Goal: Task Accomplishment & Management: Complete application form

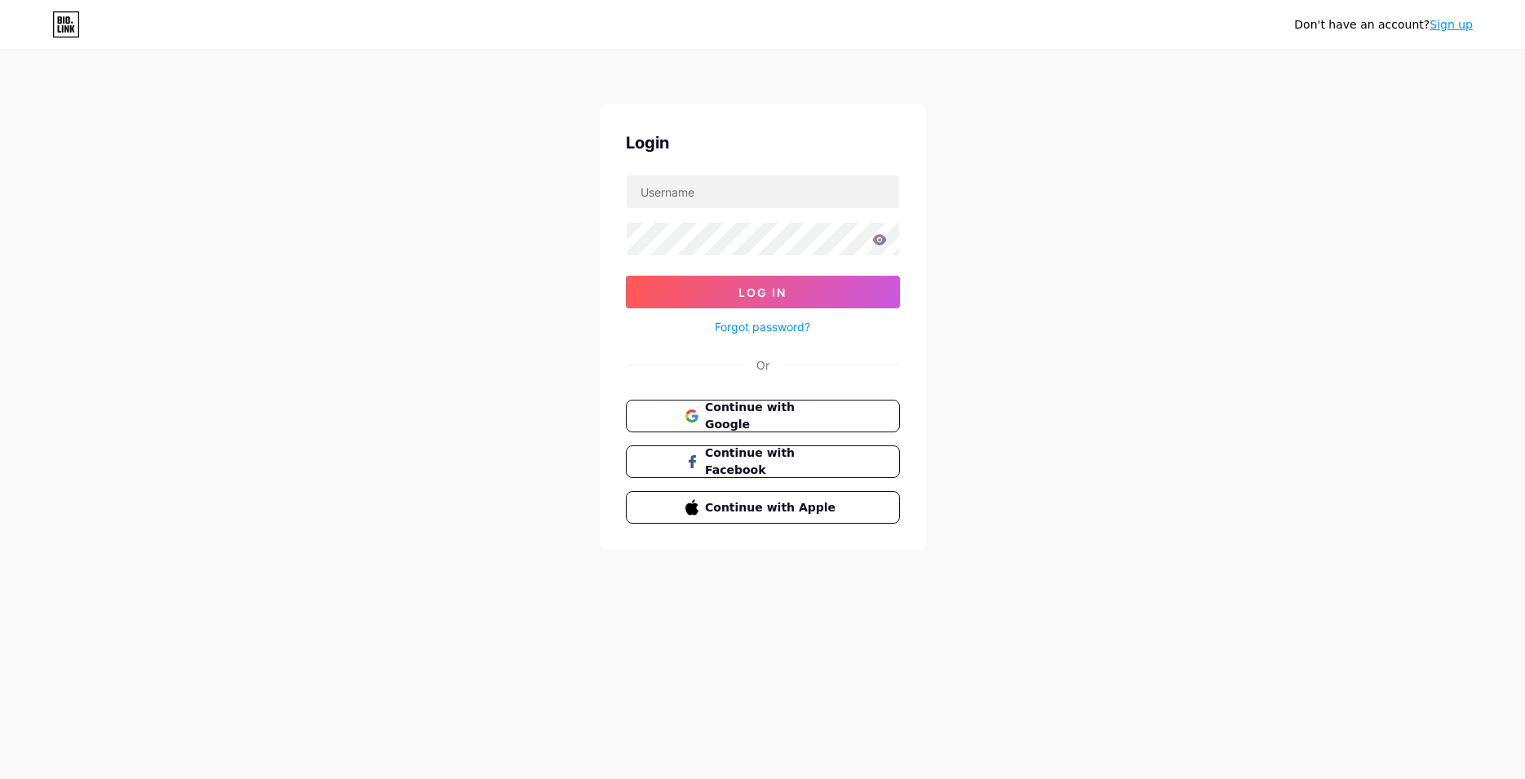
click at [1463, 28] on link "Sign up" at bounding box center [1451, 24] width 43 height 13
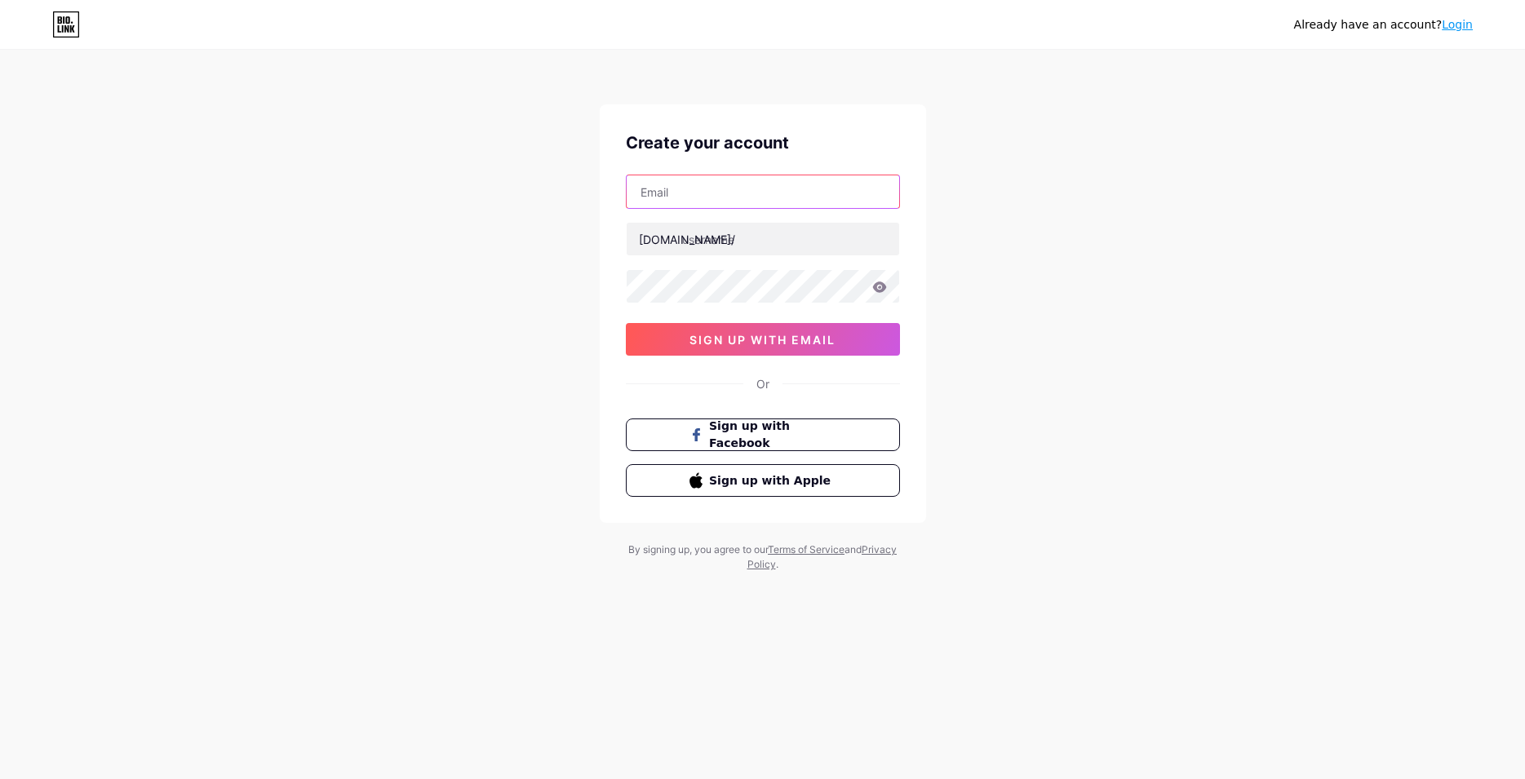
click at [816, 195] on input "text" at bounding box center [763, 191] width 273 height 33
paste input "[EMAIL_ADDRESS][DOMAIN_NAME]"
type input "[EMAIL_ADDRESS][DOMAIN_NAME]"
click at [742, 239] on input "text" at bounding box center [763, 239] width 273 height 33
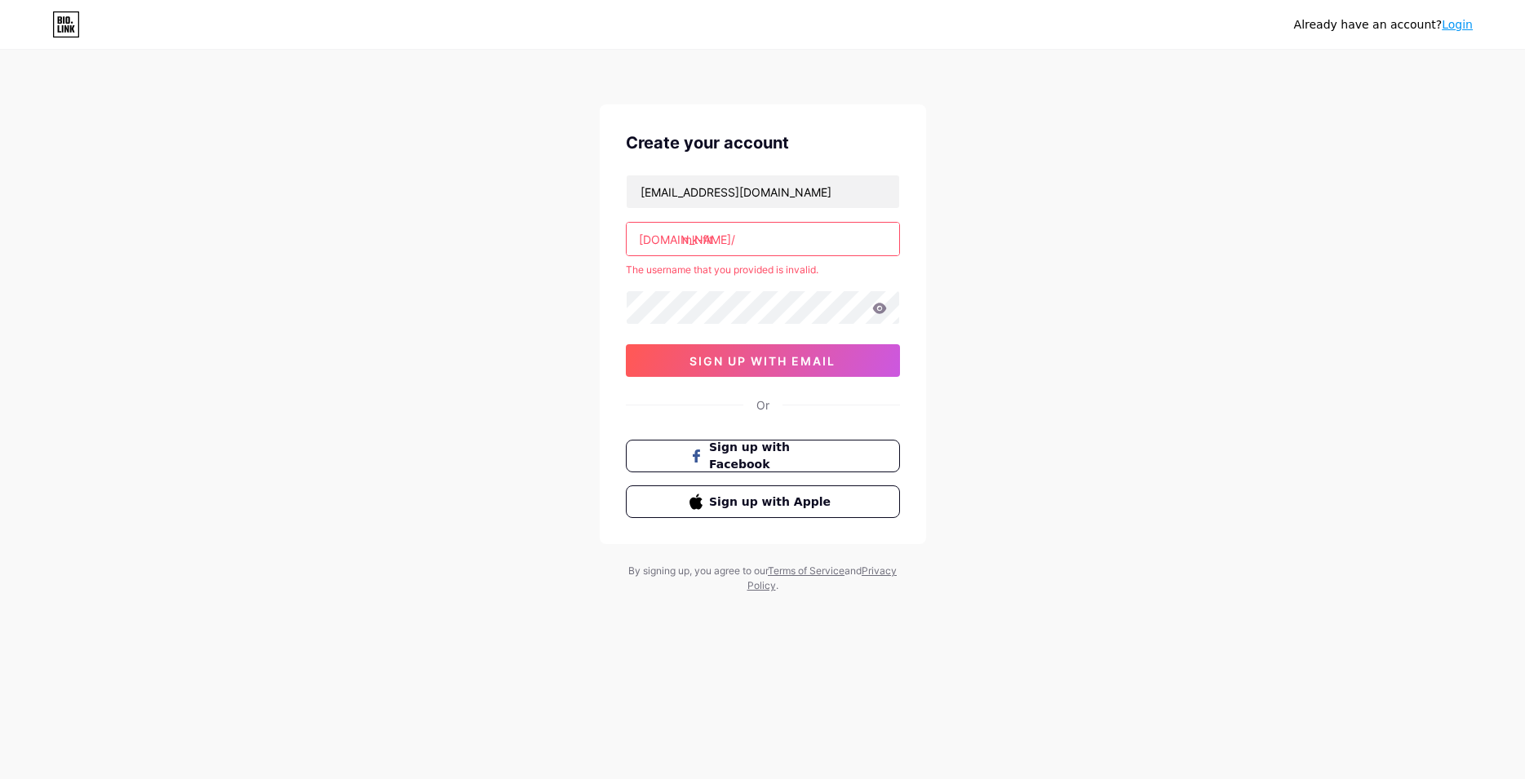
click at [738, 246] on input "mk-fit" at bounding box center [763, 239] width 273 height 33
click at [733, 230] on input "mk-fit" at bounding box center [763, 239] width 273 height 33
click at [790, 249] on input "mk-fit" at bounding box center [763, 239] width 273 height 33
click at [756, 245] on input "mk-fit" at bounding box center [763, 239] width 273 height 33
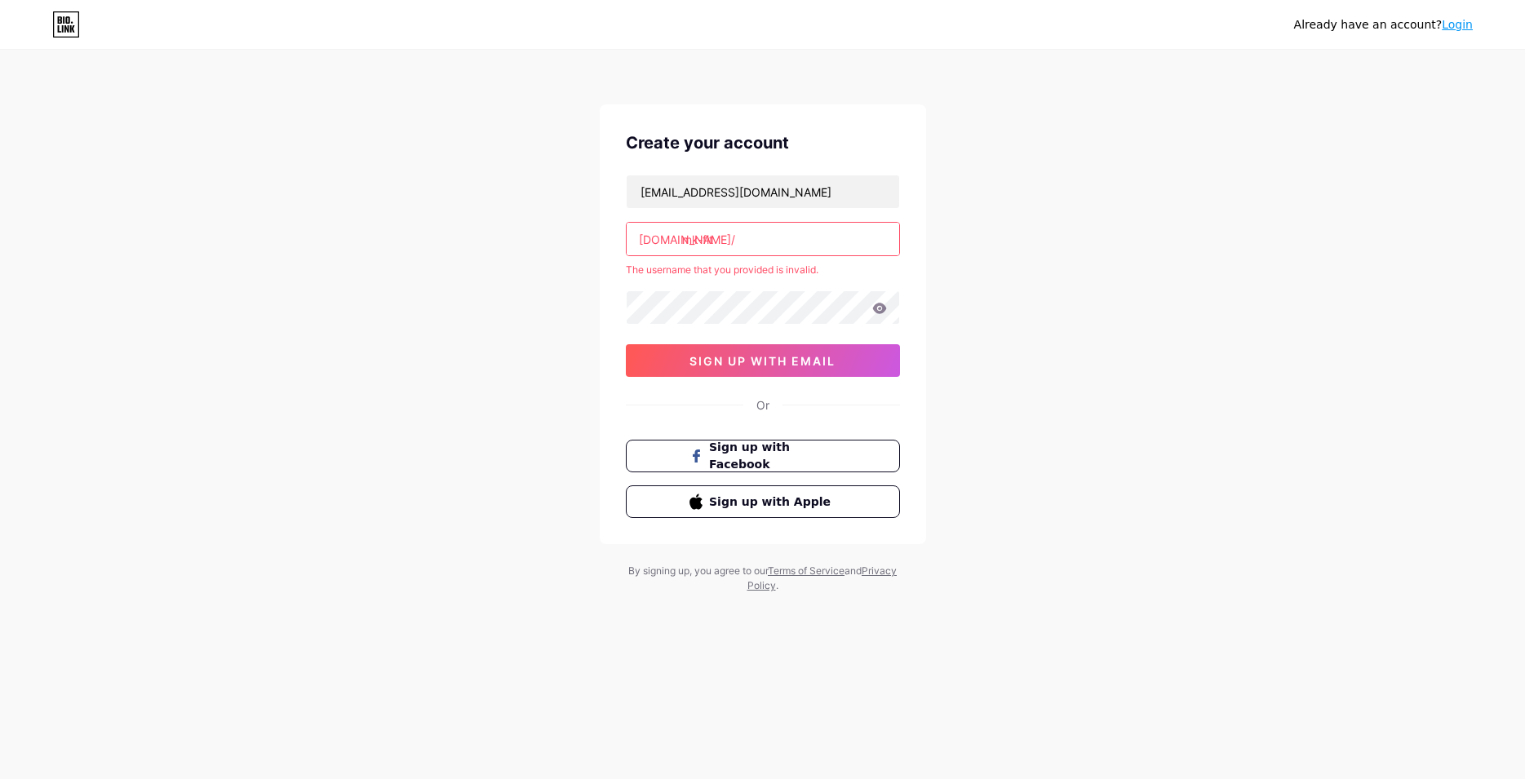
click at [753, 245] on input "mk-fit" at bounding box center [763, 239] width 273 height 33
click at [730, 246] on input "mkfit" at bounding box center [763, 239] width 273 height 33
click at [699, 240] on input "mkfit" at bounding box center [763, 239] width 273 height 33
drag, startPoint x: 679, startPoint y: 241, endPoint x: 801, endPoint y: 264, distance: 124.7
click at [801, 264] on div "[EMAIL_ADDRESS][DOMAIN_NAME] [DOMAIN_NAME]/ mk-fit The username that you provid…" at bounding box center [763, 276] width 274 height 202
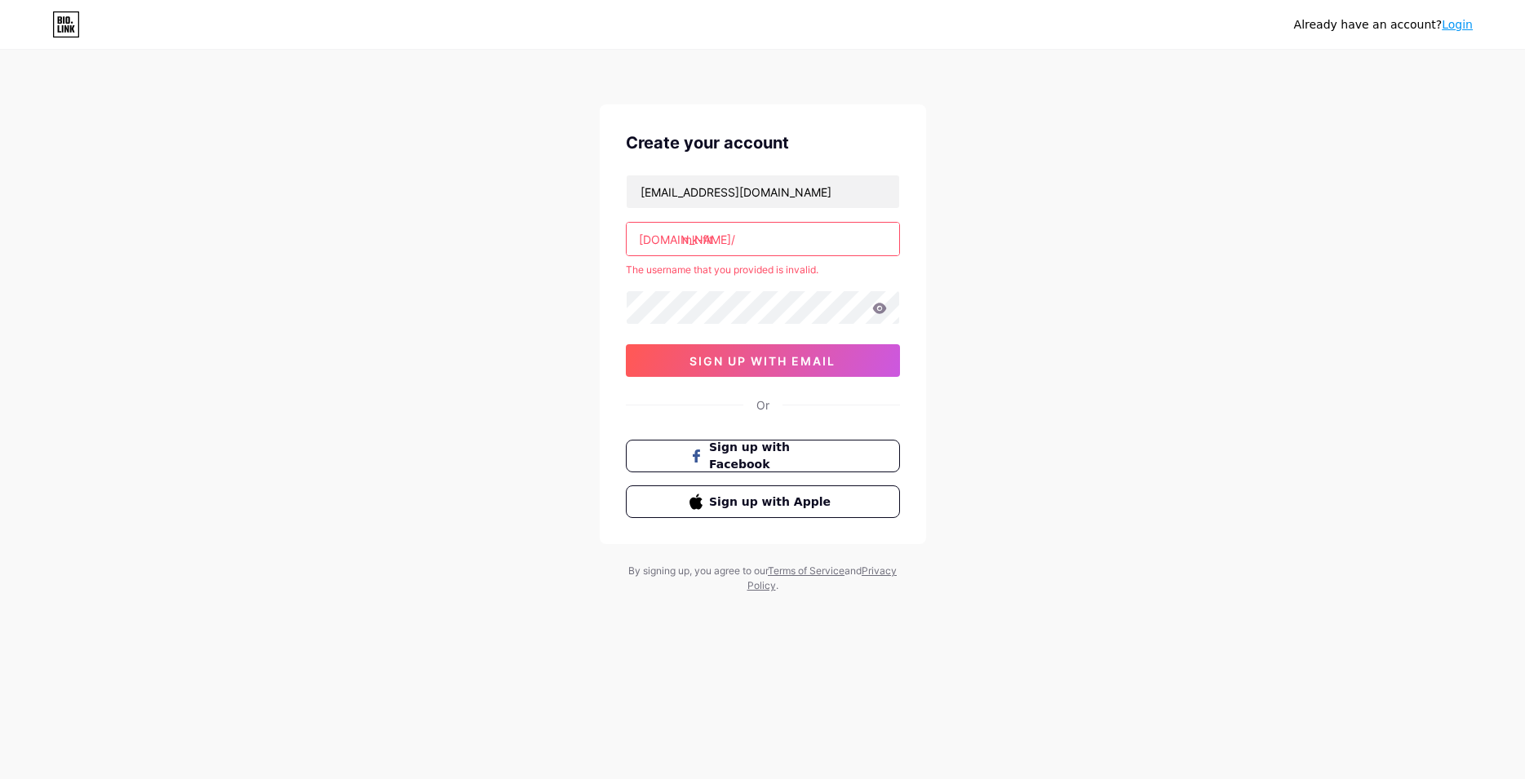
click at [762, 241] on input "mk-fit" at bounding box center [763, 239] width 273 height 33
click at [762, 240] on input "mk-fit" at bounding box center [763, 239] width 273 height 33
paste input "fit.patterns"
click at [770, 237] on input "mkfit.patterns" at bounding box center [763, 239] width 273 height 33
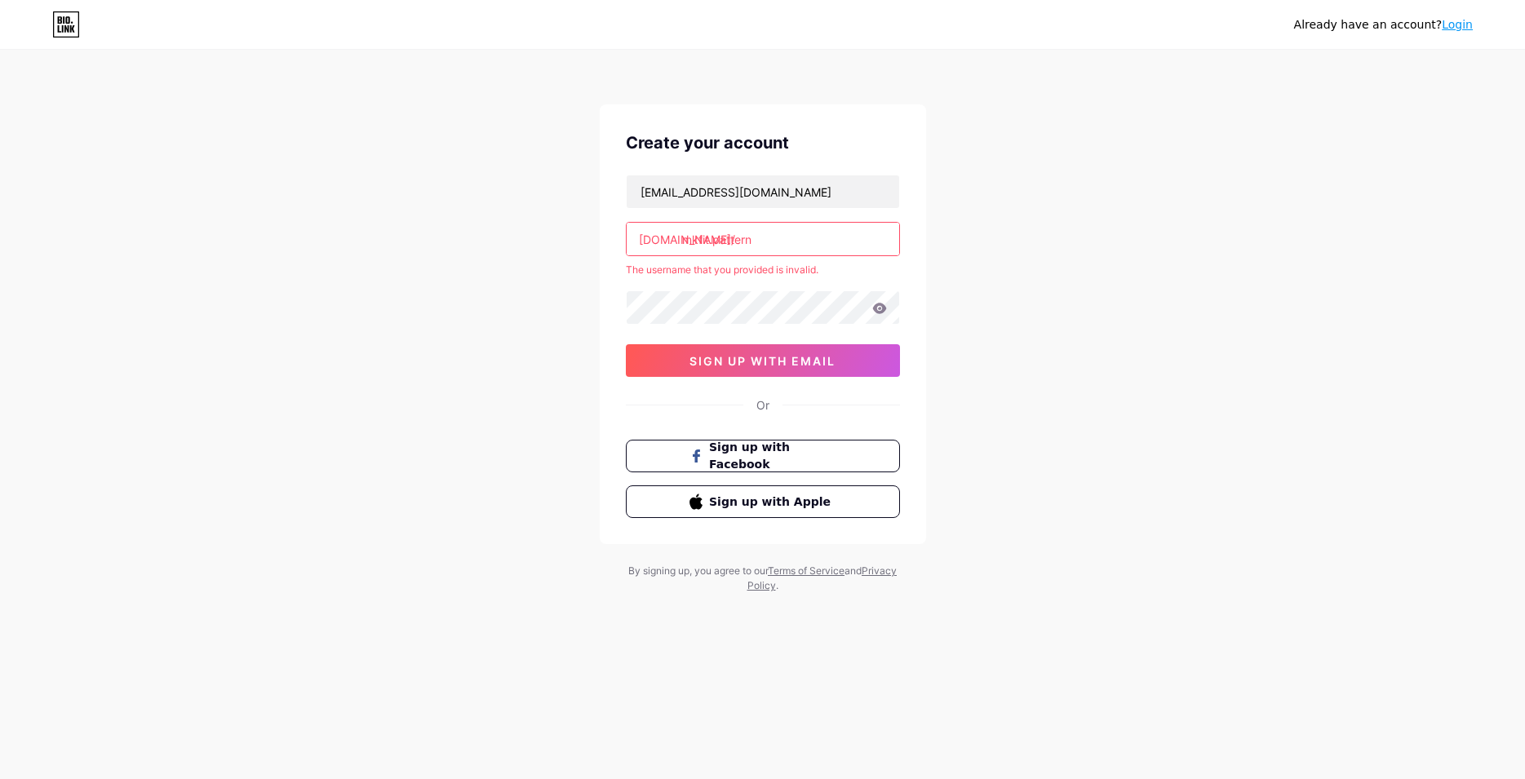
click at [712, 241] on input "mkfit.pattern" at bounding box center [763, 239] width 273 height 33
click at [815, 241] on input "mkfitpattern" at bounding box center [763, 239] width 273 height 33
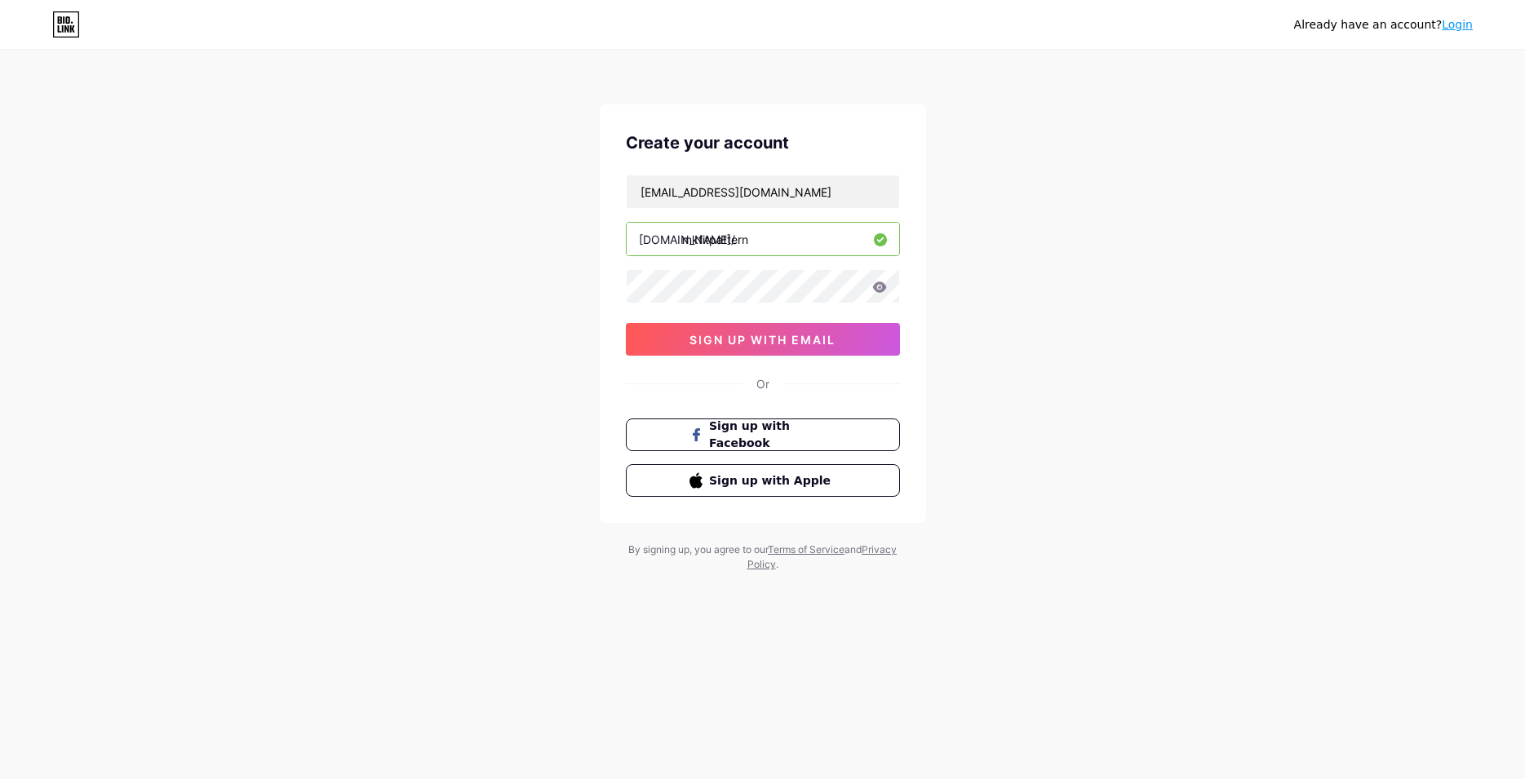
type input "mkfitpattern"
click at [880, 285] on icon at bounding box center [880, 287] width 15 height 11
click at [806, 338] on span "sign up with email" at bounding box center [763, 340] width 146 height 14
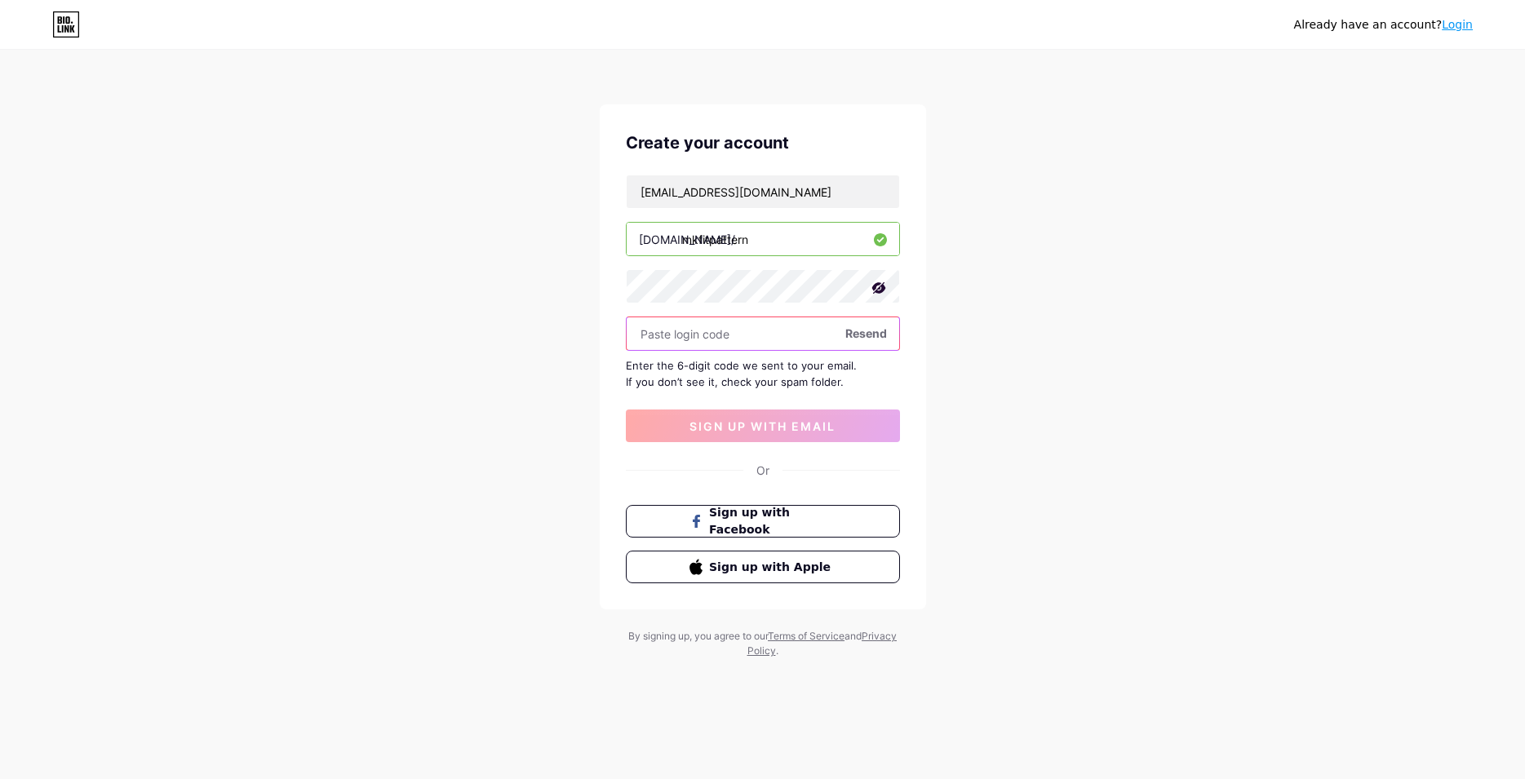
click at [739, 340] on input "text" at bounding box center [763, 333] width 273 height 33
paste input "532684"
type input "532684"
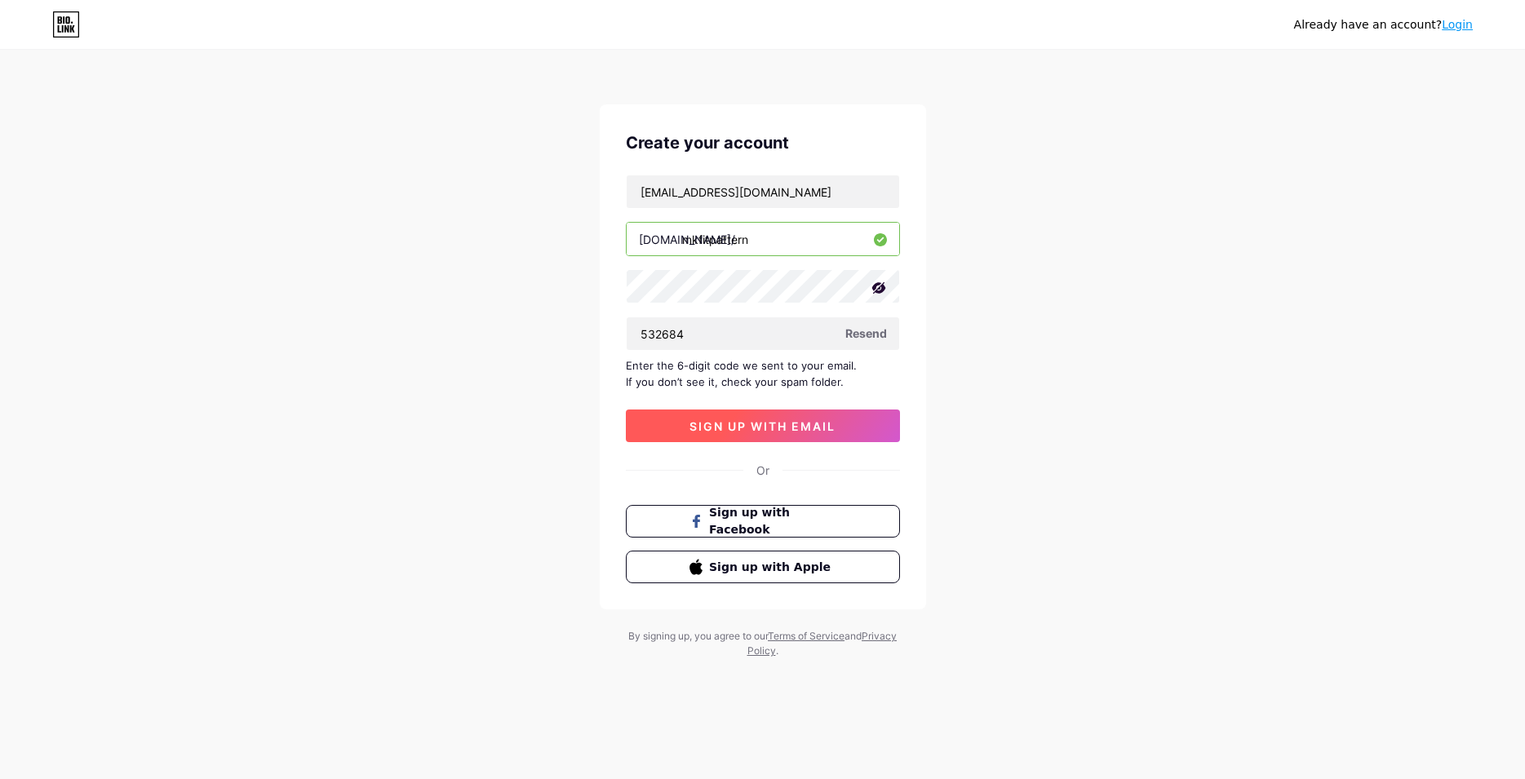
click at [758, 418] on button "sign up with email" at bounding box center [763, 426] width 274 height 33
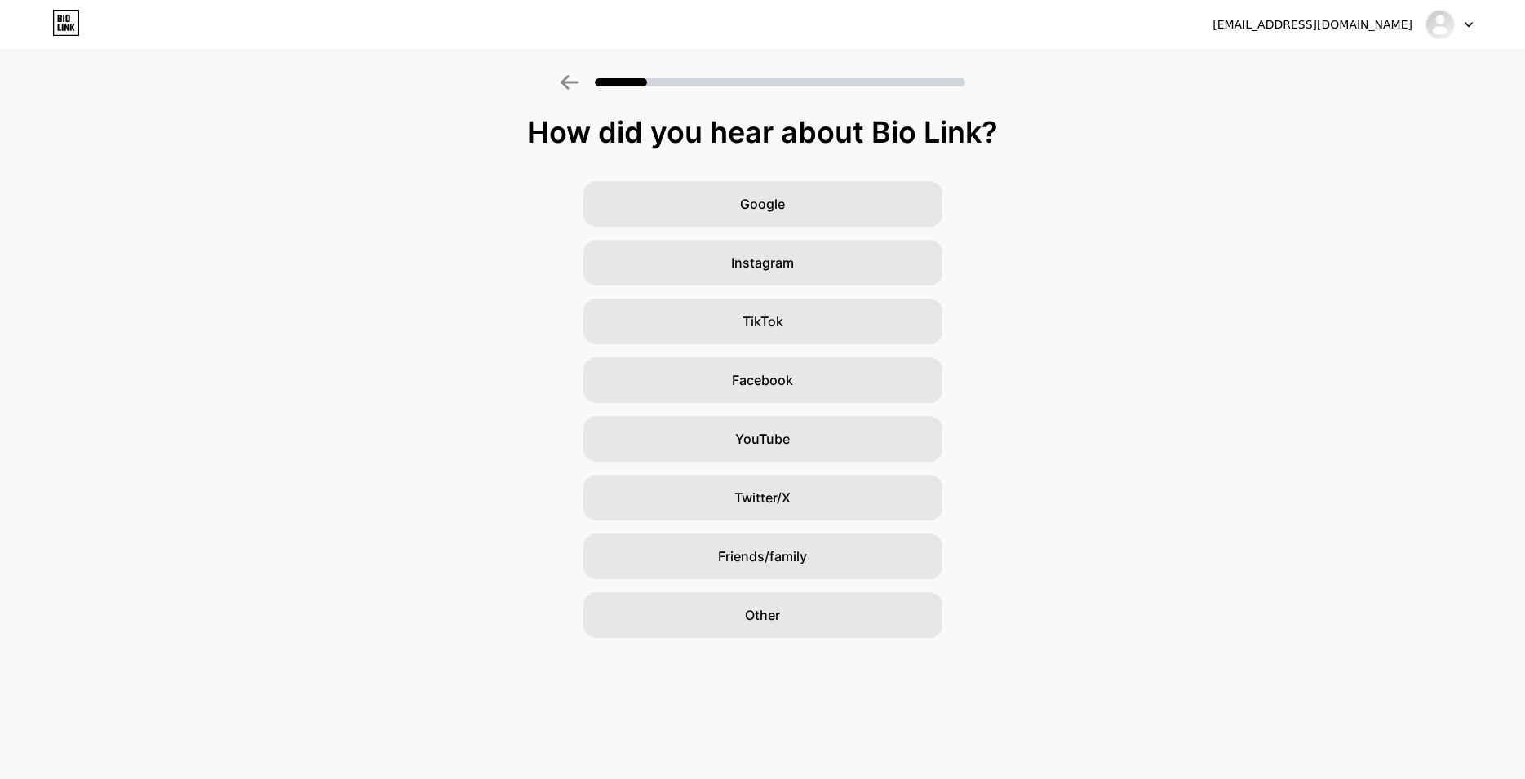
click at [647, 124] on div "How did you hear about Bio Link?" at bounding box center [762, 132] width 1509 height 33
click at [762, 557] on span "Friends/family" at bounding box center [762, 557] width 89 height 20
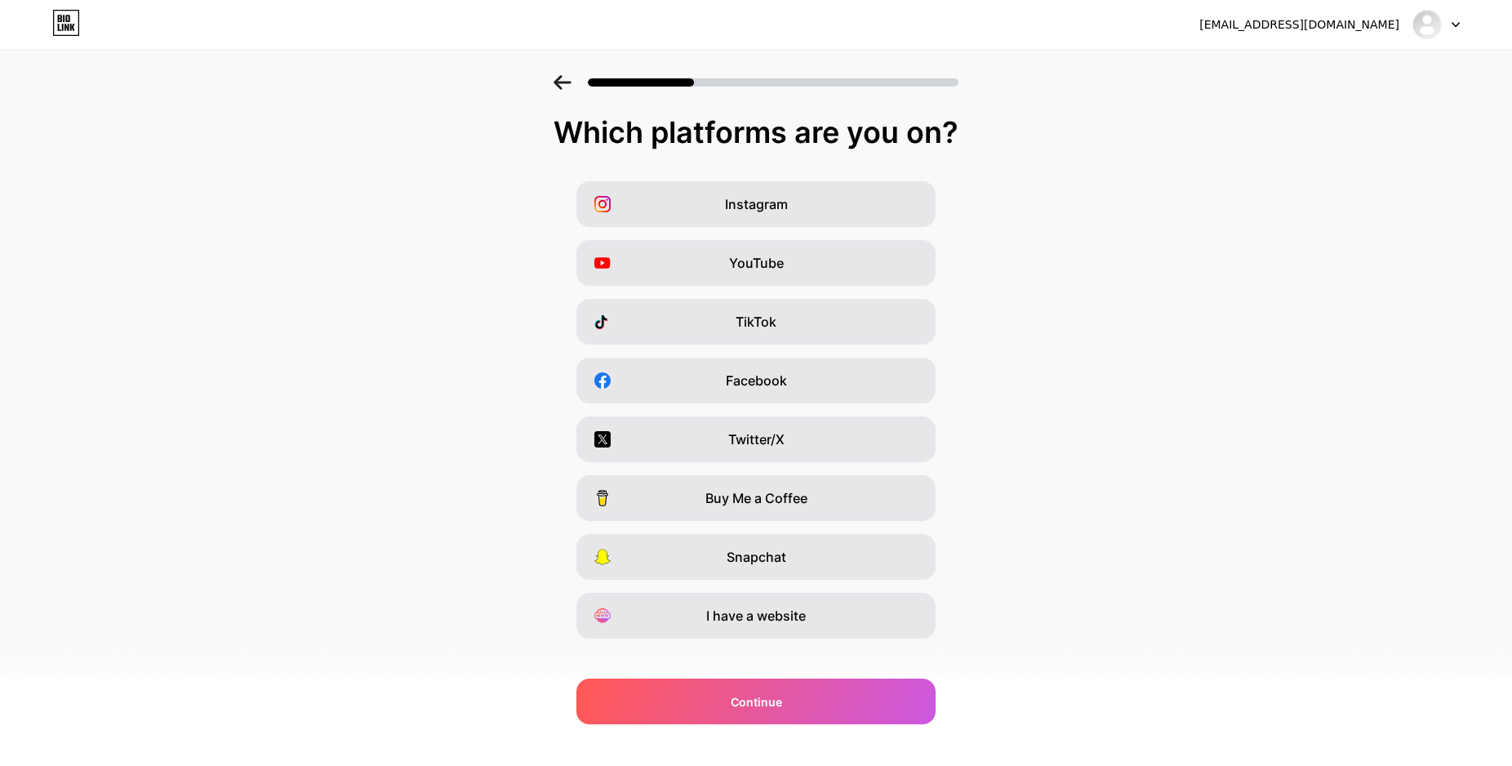
click at [619, 139] on div "Which platforms are you on?" at bounding box center [755, 132] width 1479 height 33
click at [732, 205] on span "Instagram" at bounding box center [756, 204] width 63 height 20
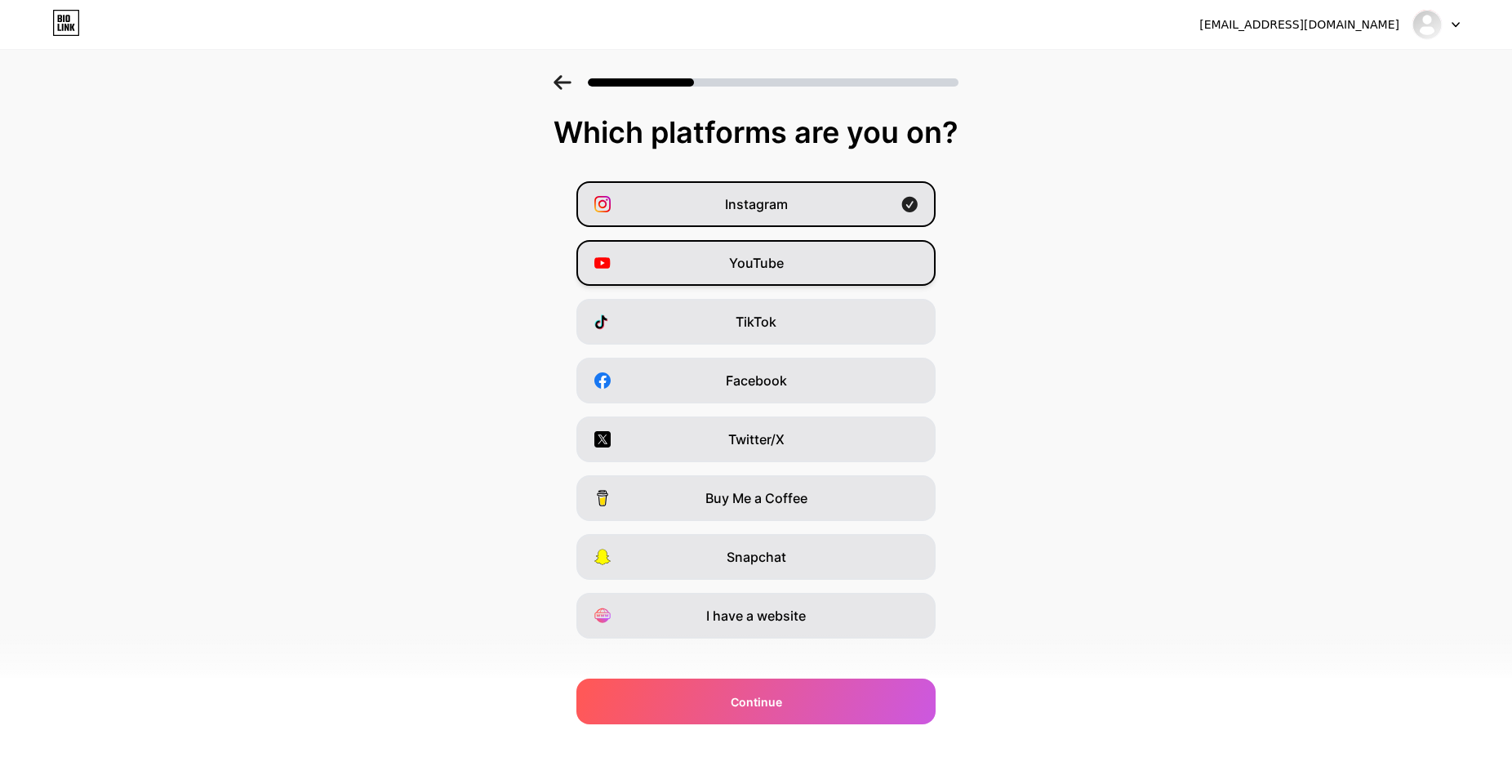
click at [753, 251] on div "YouTube" at bounding box center [755, 263] width 359 height 46
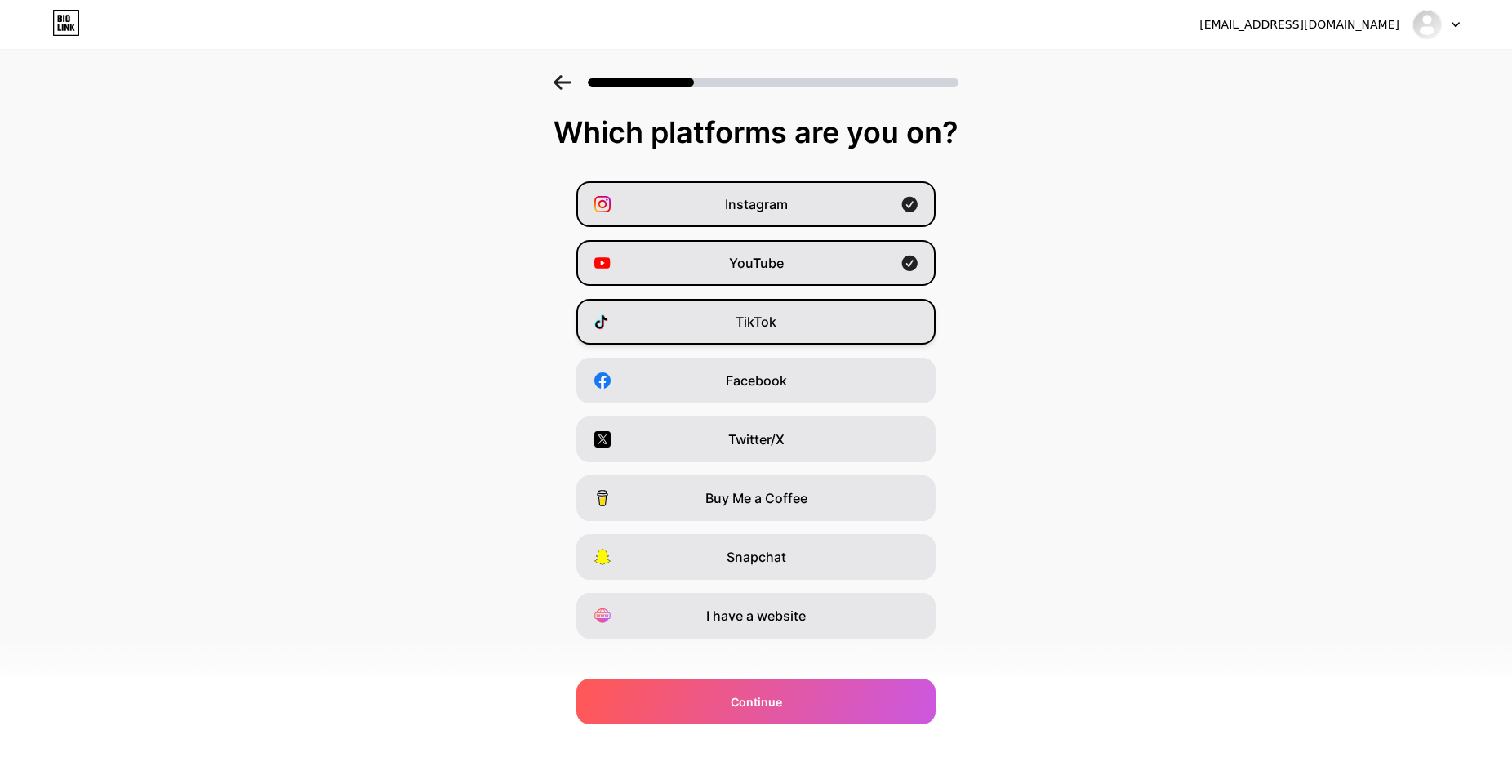
click at [771, 320] on span "TikTok" at bounding box center [755, 322] width 41 height 20
click at [797, 368] on div "Facebook" at bounding box center [755, 380] width 359 height 46
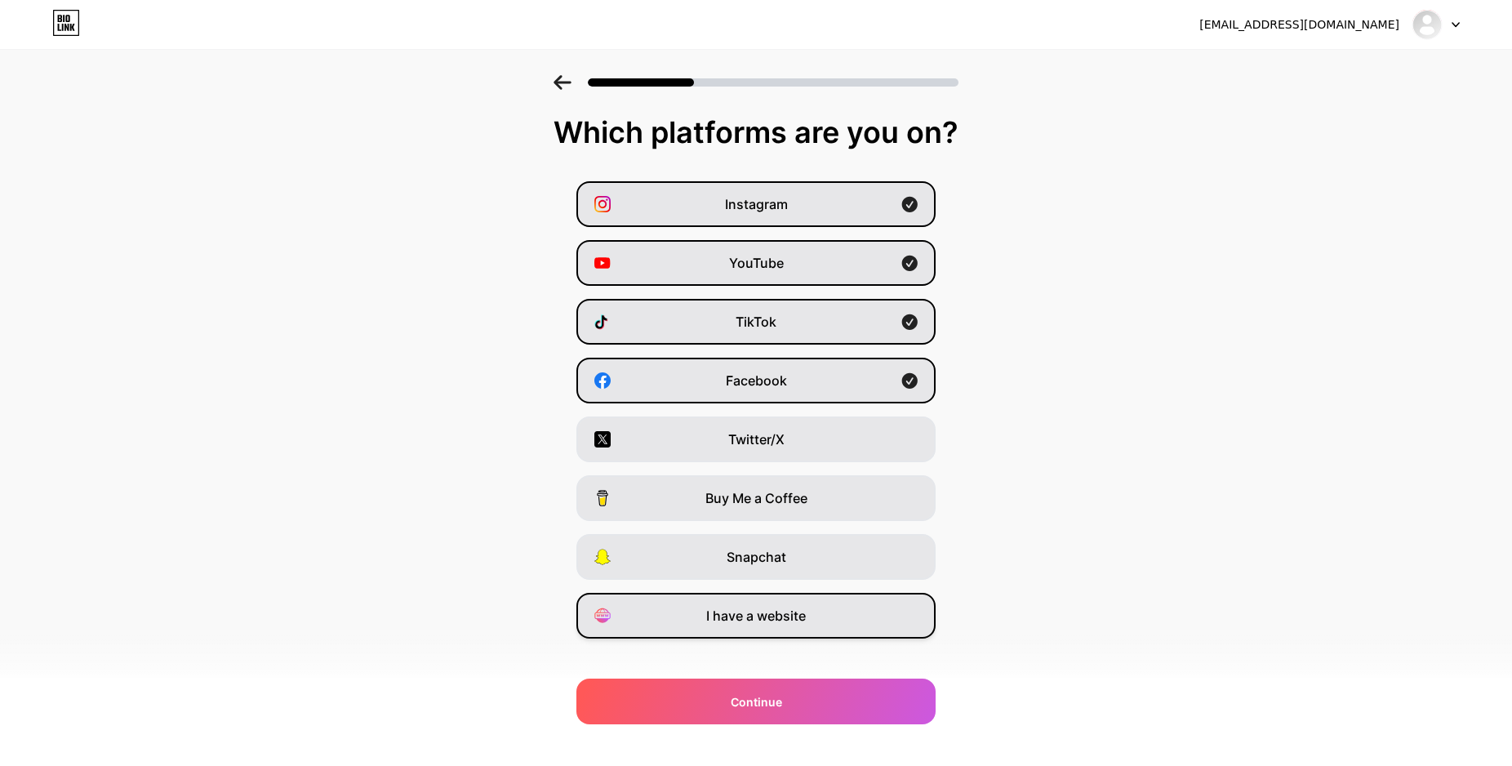
click at [789, 618] on span "I have a website" at bounding box center [756, 616] width 100 height 20
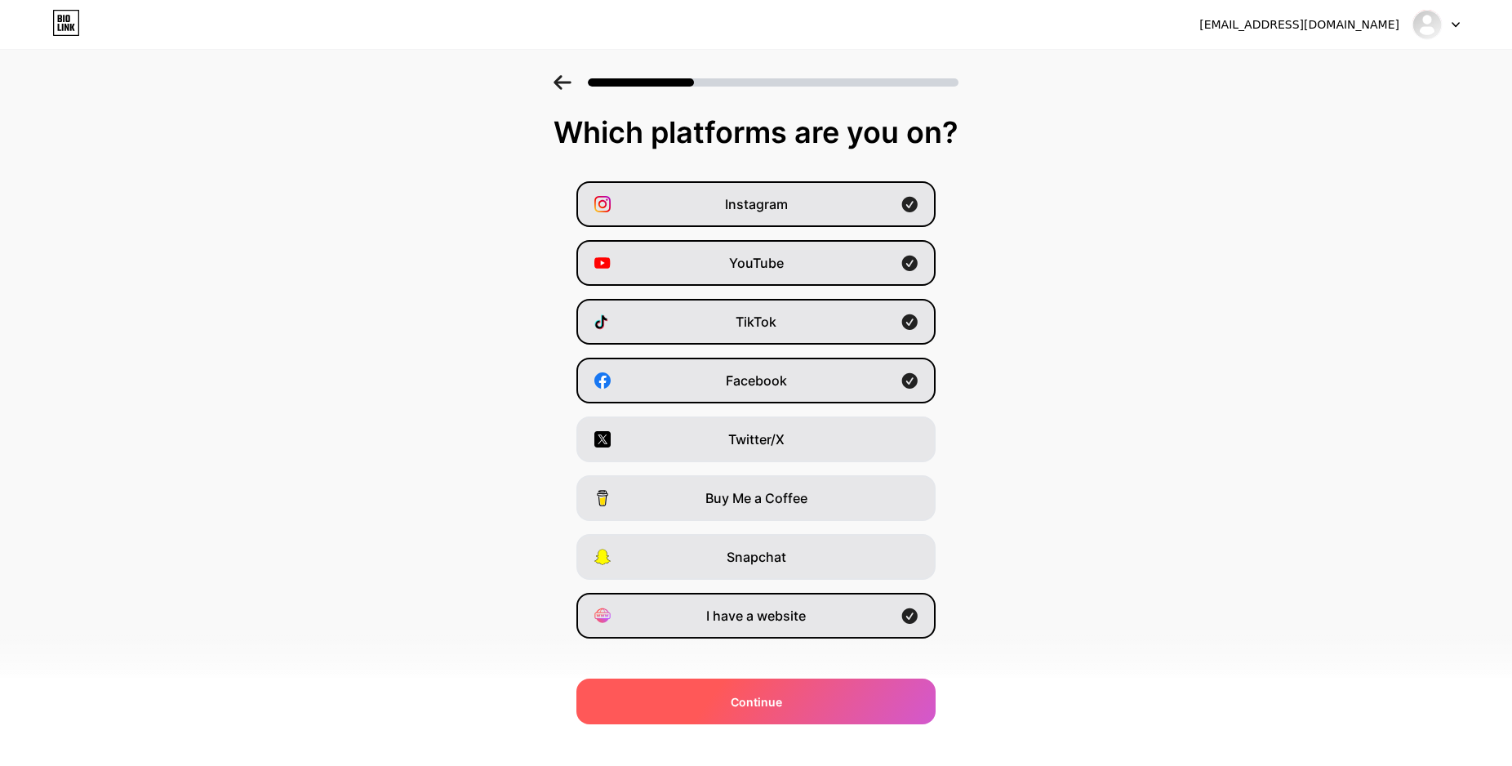
click at [784, 711] on div "Continue" at bounding box center [755, 701] width 359 height 46
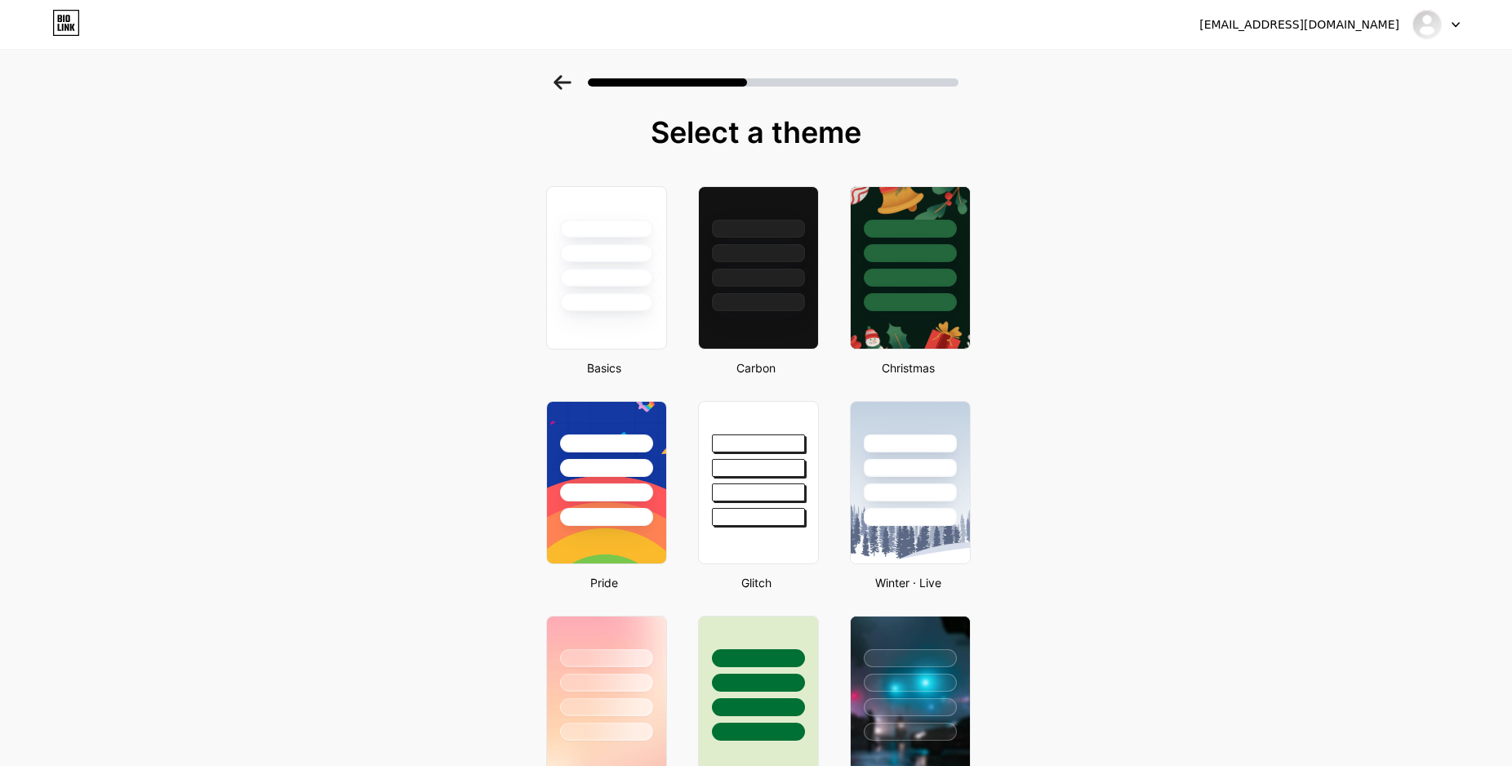
click at [777, 122] on div "Select a theme" at bounding box center [756, 132] width 433 height 33
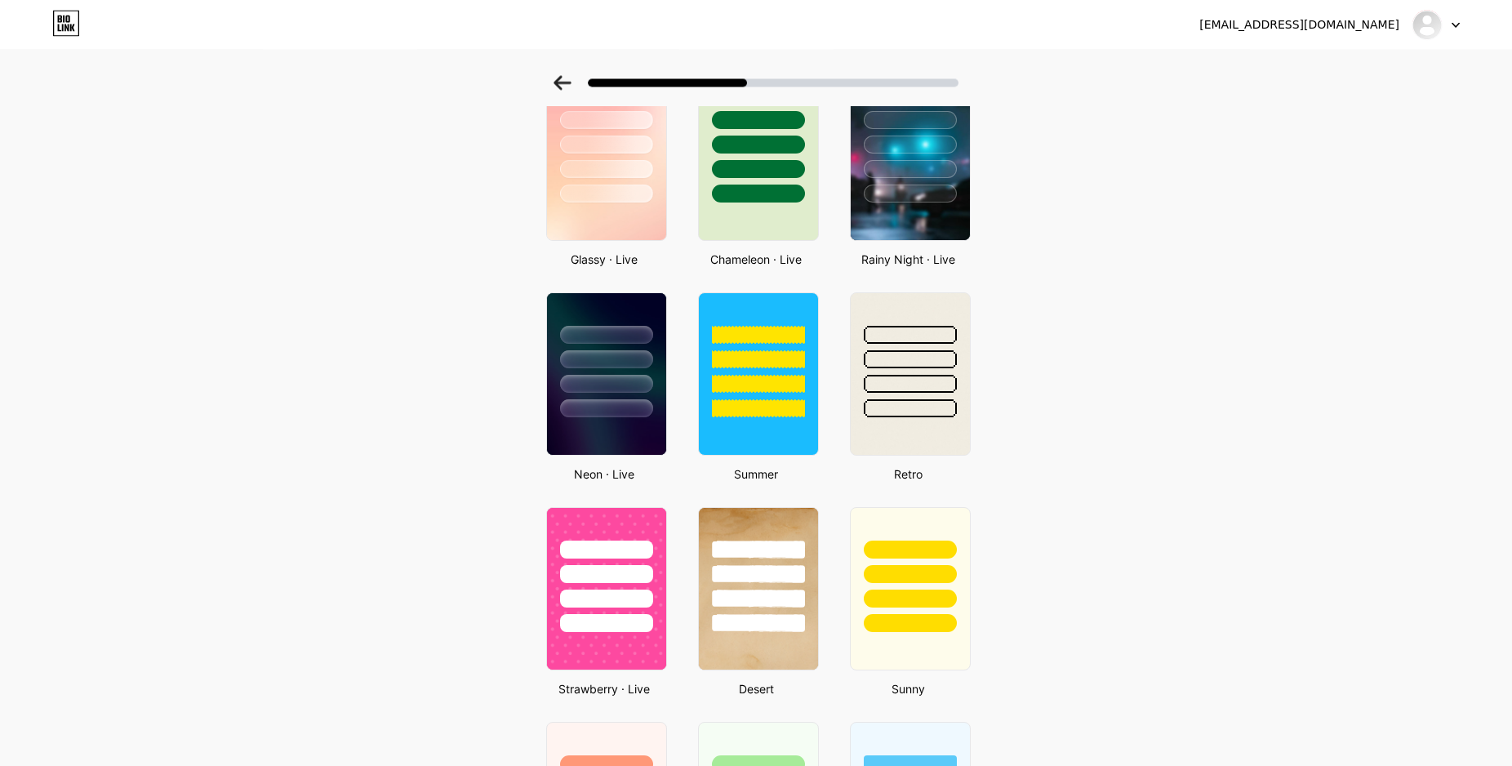
scroll to position [513, 0]
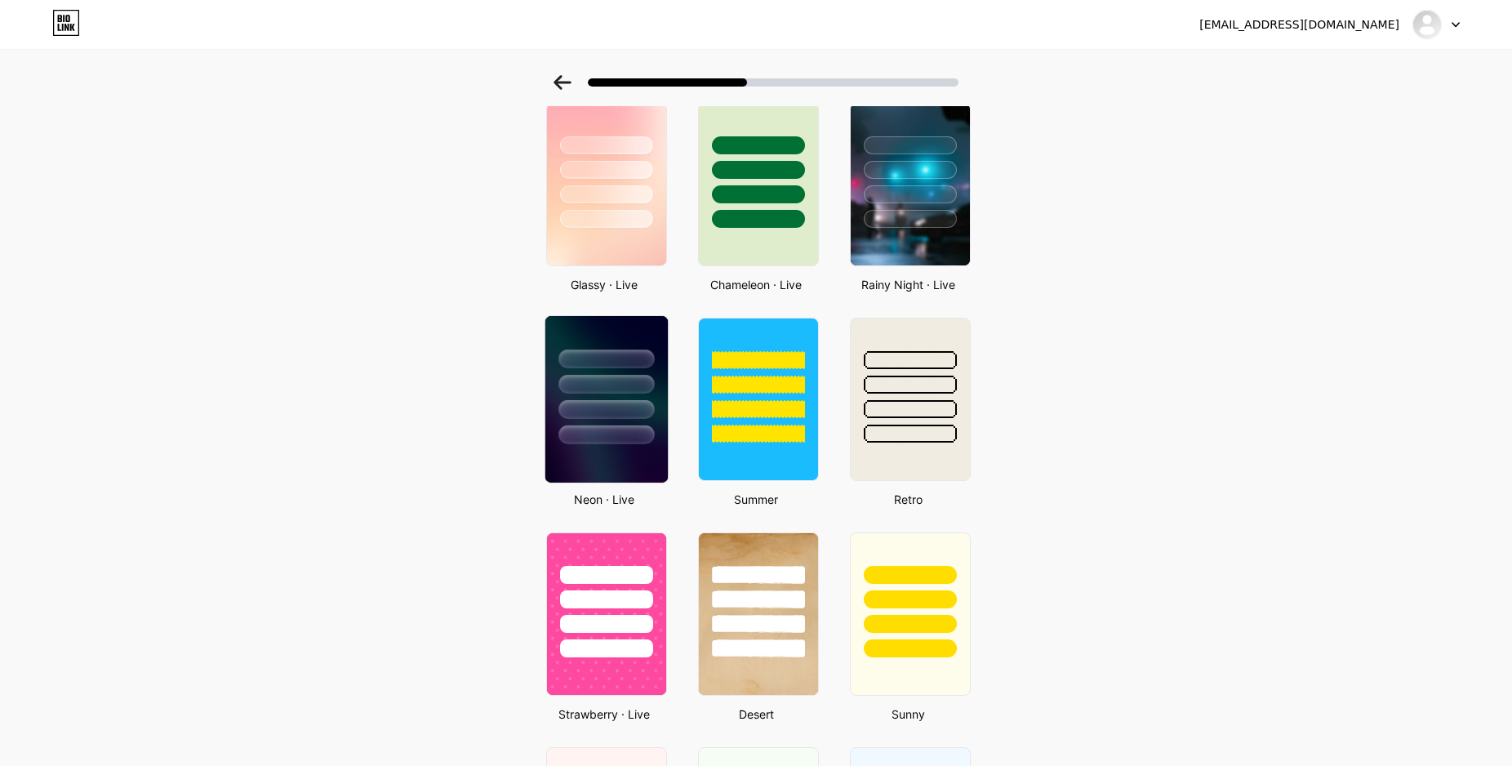
click at [596, 393] on div at bounding box center [605, 384] width 95 height 19
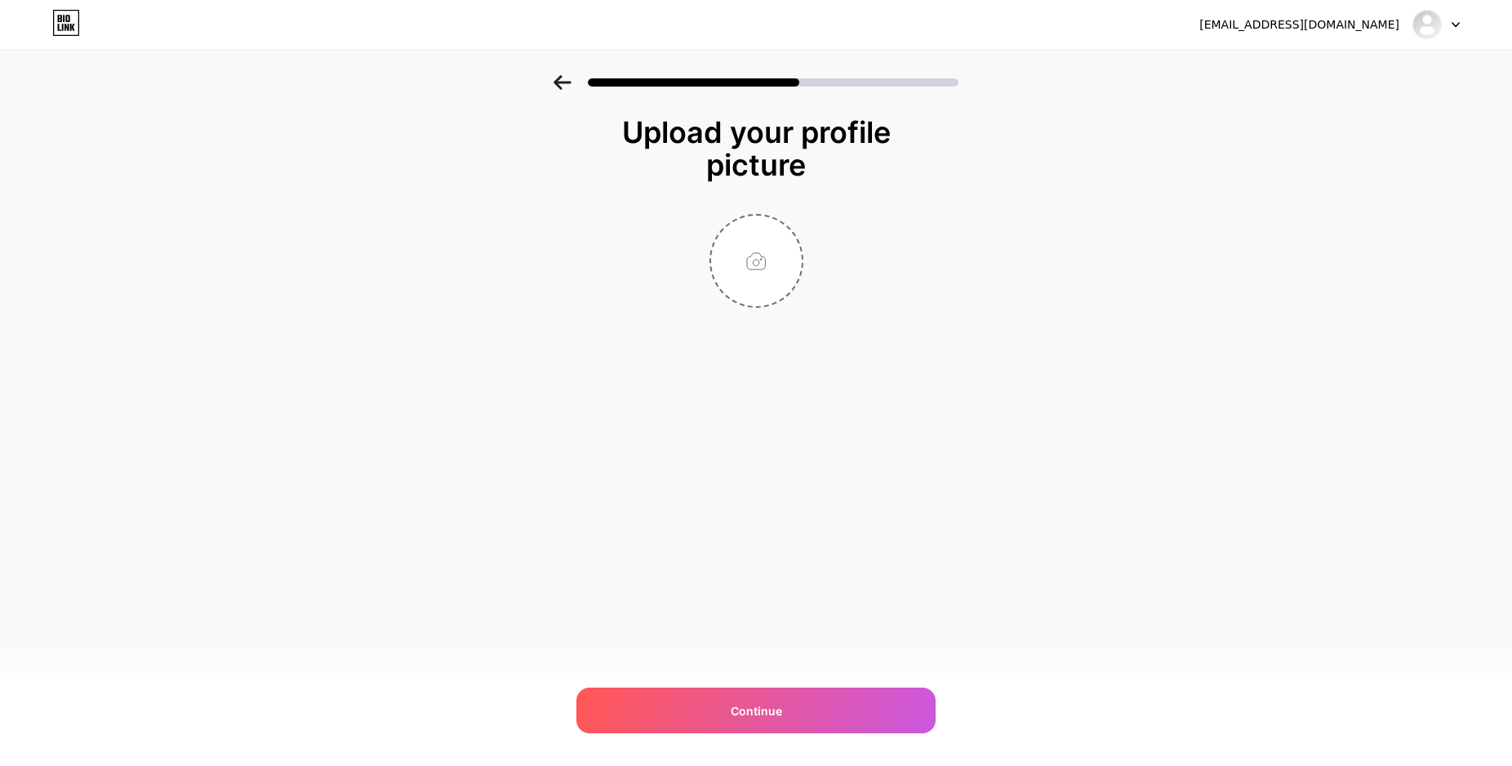
scroll to position [0, 0]
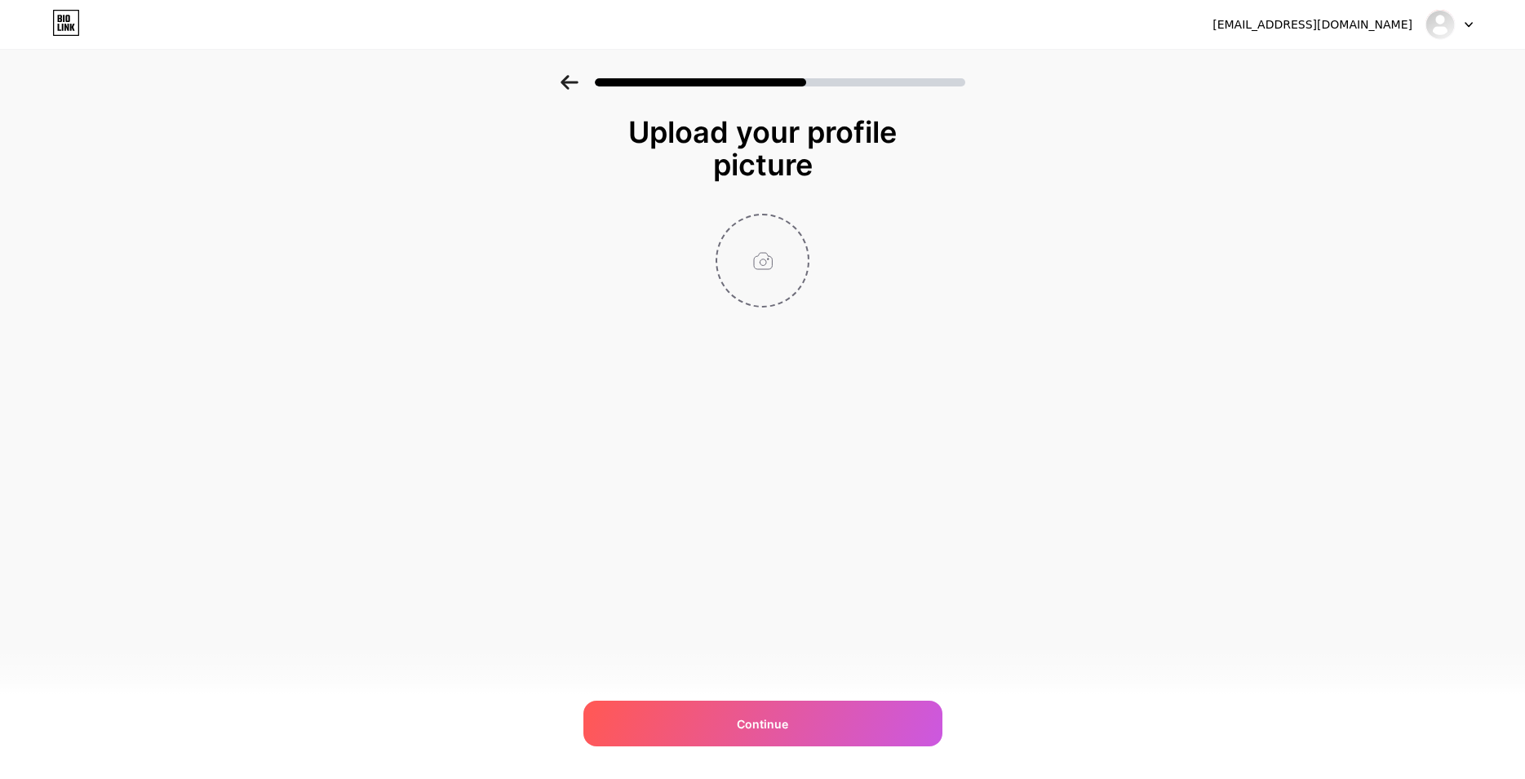
click at [773, 265] on input "file" at bounding box center [762, 260] width 91 height 91
type input "C:\fakepath\LOGO3.png"
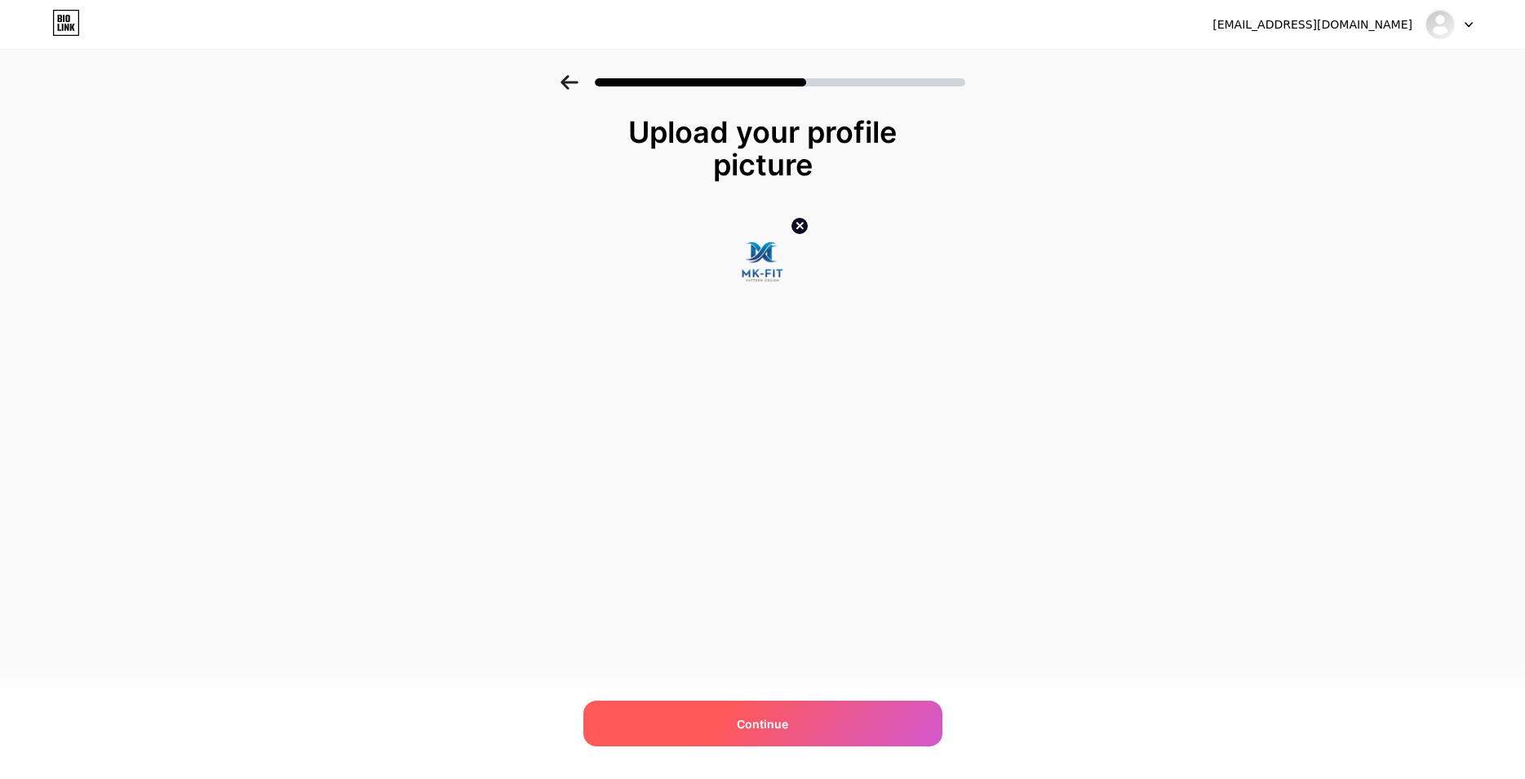
click at [793, 725] on div "Continue" at bounding box center [763, 724] width 359 height 46
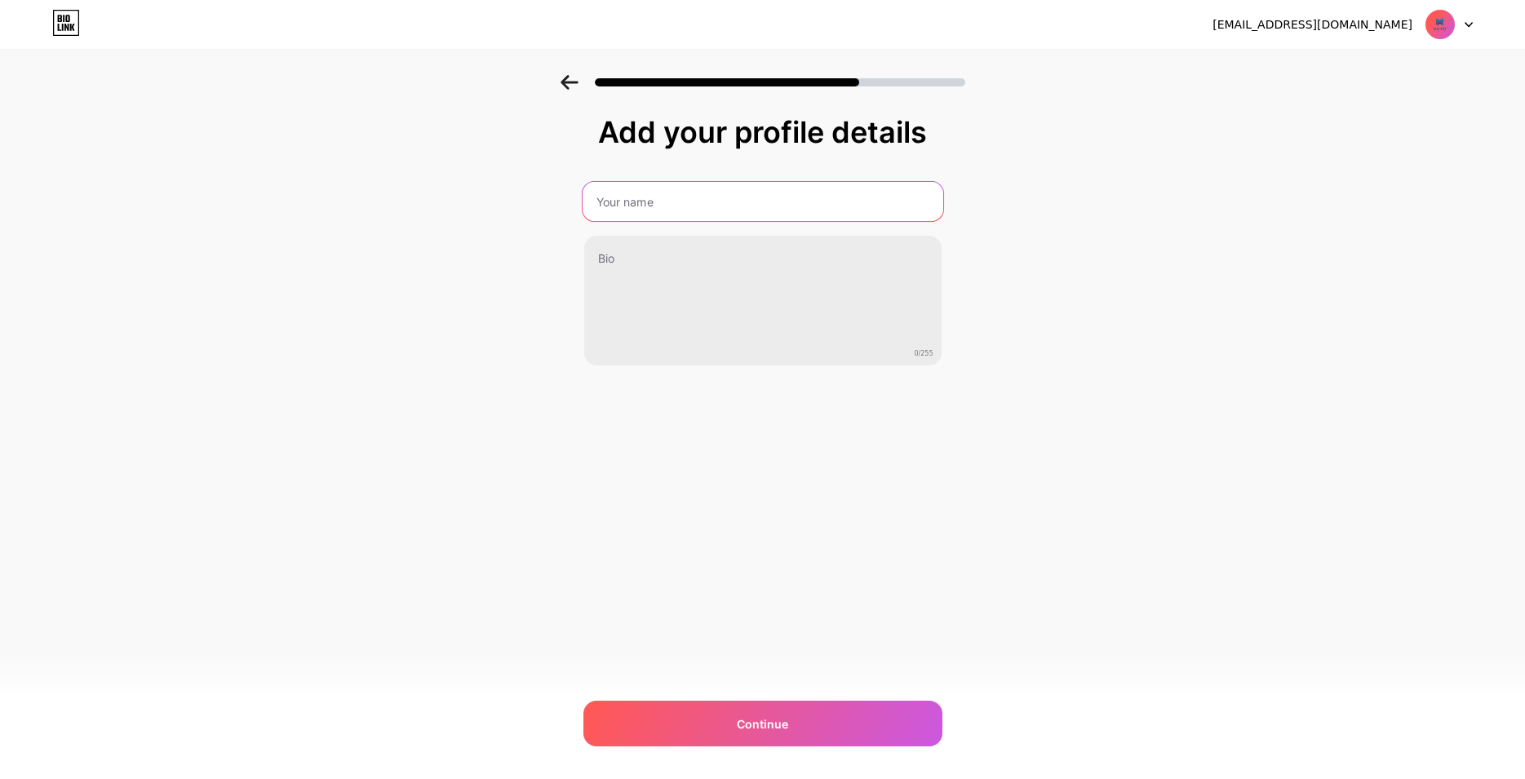
click at [655, 215] on input "text" at bounding box center [762, 201] width 361 height 39
click at [688, 141] on div "Add your profile details" at bounding box center [763, 132] width 343 height 33
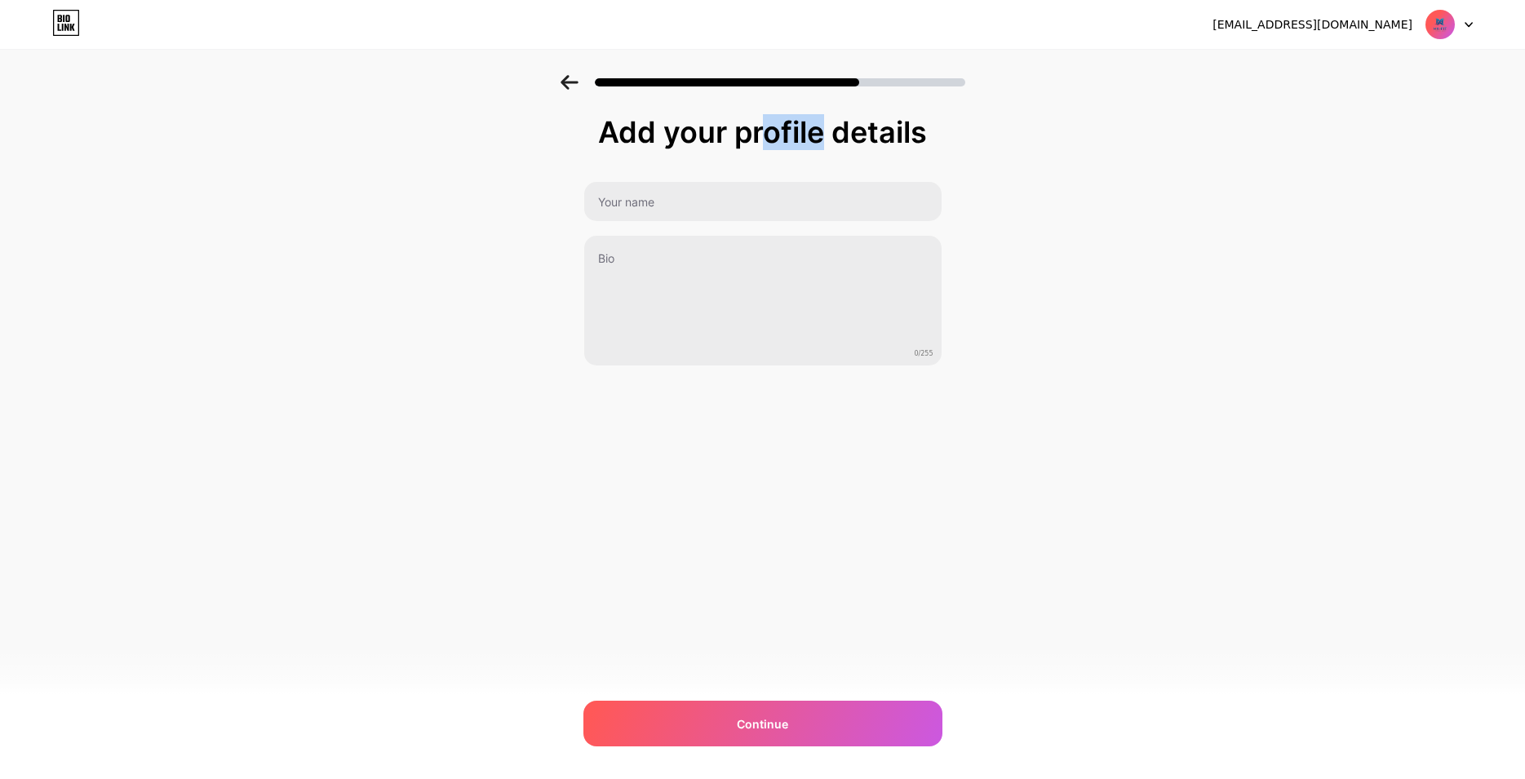
click at [686, 140] on div "Add your profile details" at bounding box center [763, 132] width 343 height 33
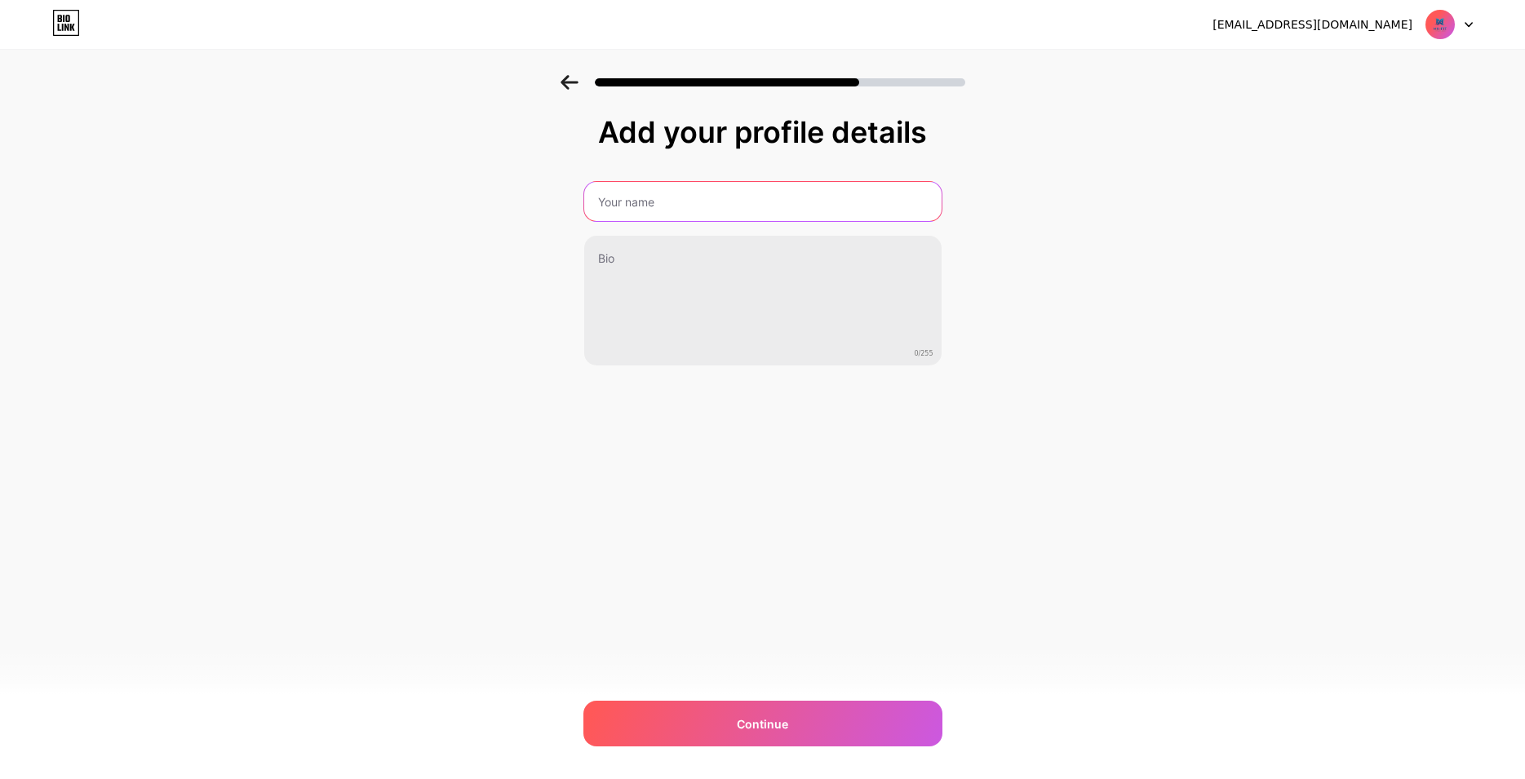
click at [644, 197] on input "text" at bounding box center [762, 201] width 357 height 39
click at [644, 197] on input "text" at bounding box center [762, 201] width 361 height 39
type input "MK-FIT"
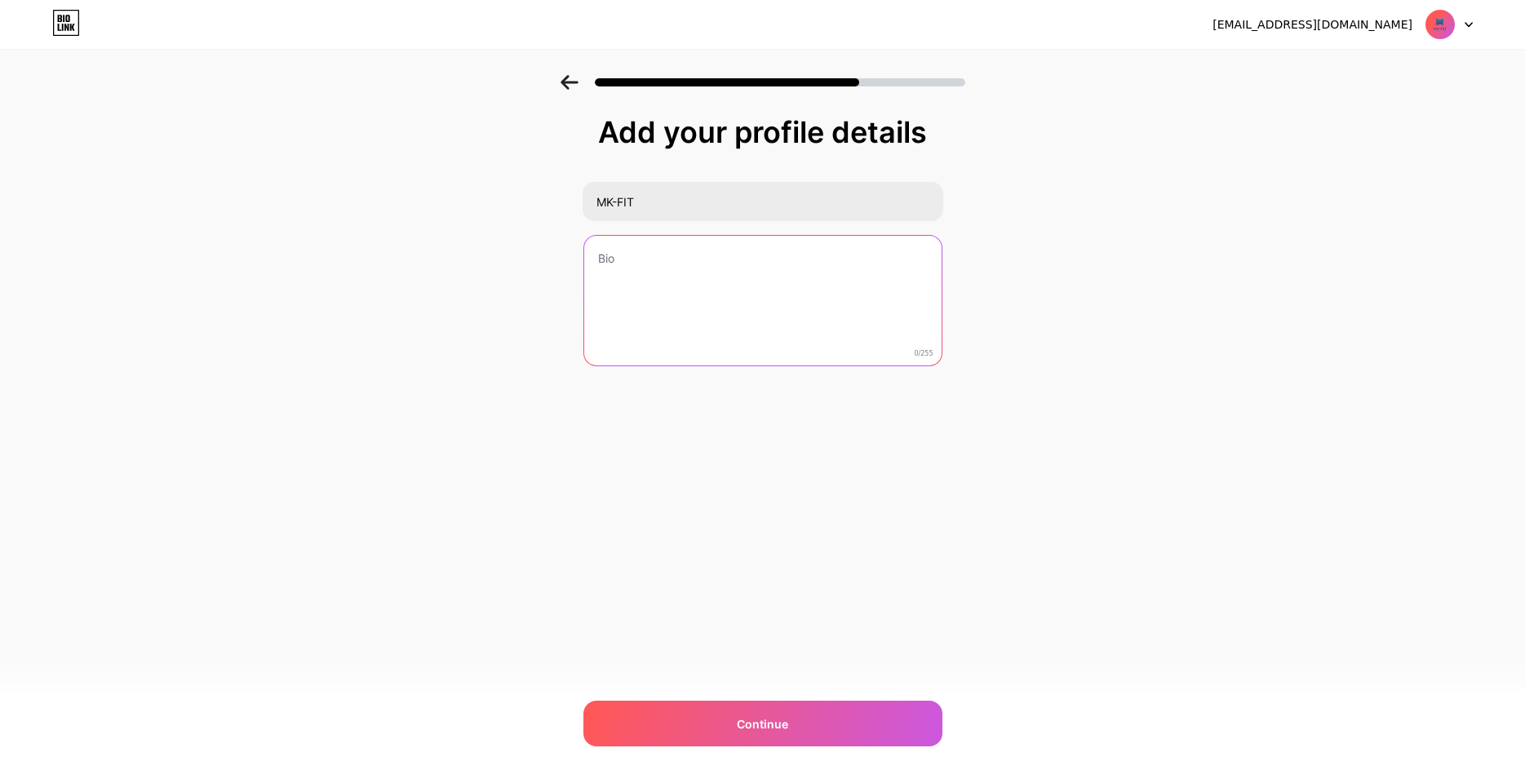
click at [620, 272] on textarea at bounding box center [762, 301] width 357 height 131
click at [677, 248] on textarea at bounding box center [762, 301] width 361 height 133
paste textarea "مكتب تصميم باترونات وطباعة [PERSON_NAME] بخبرة عالية وجودة احترافية. ندعم مصانع…"
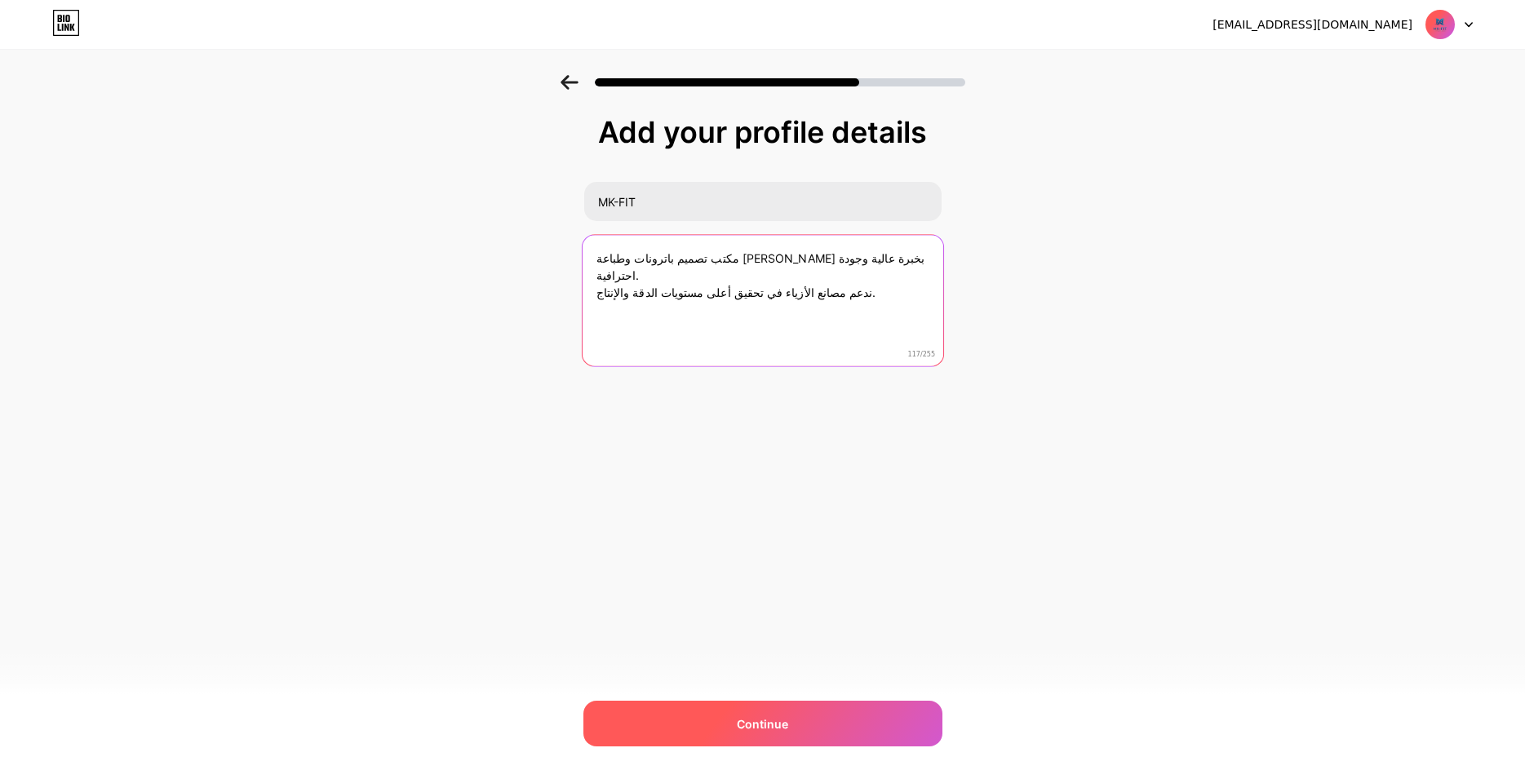
type textarea "مكتب تصميم باترونات وطباعة [PERSON_NAME] بخبرة عالية وجودة احترافية. ندعم مصانع…"
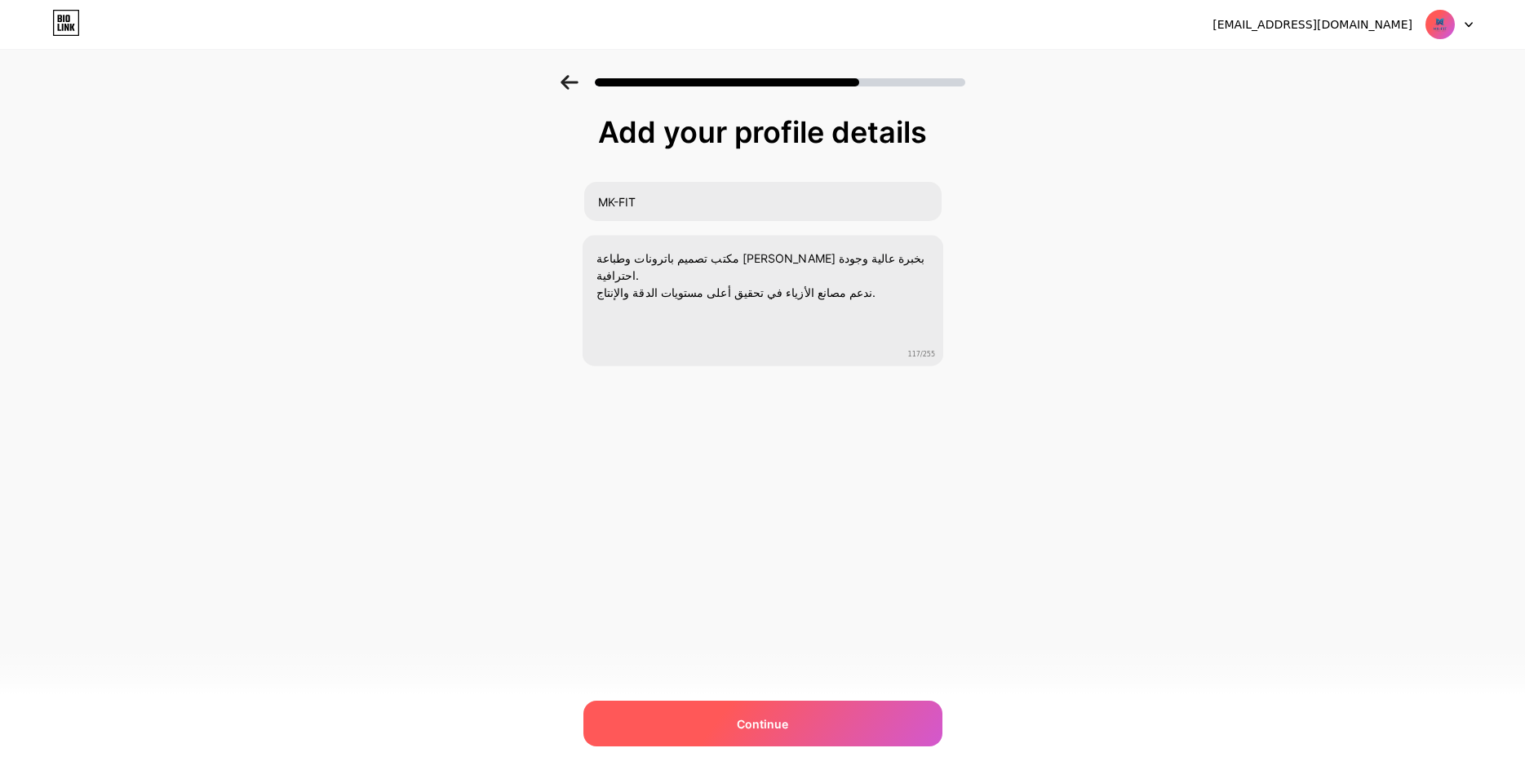
click at [825, 728] on div "Continue" at bounding box center [763, 724] width 359 height 46
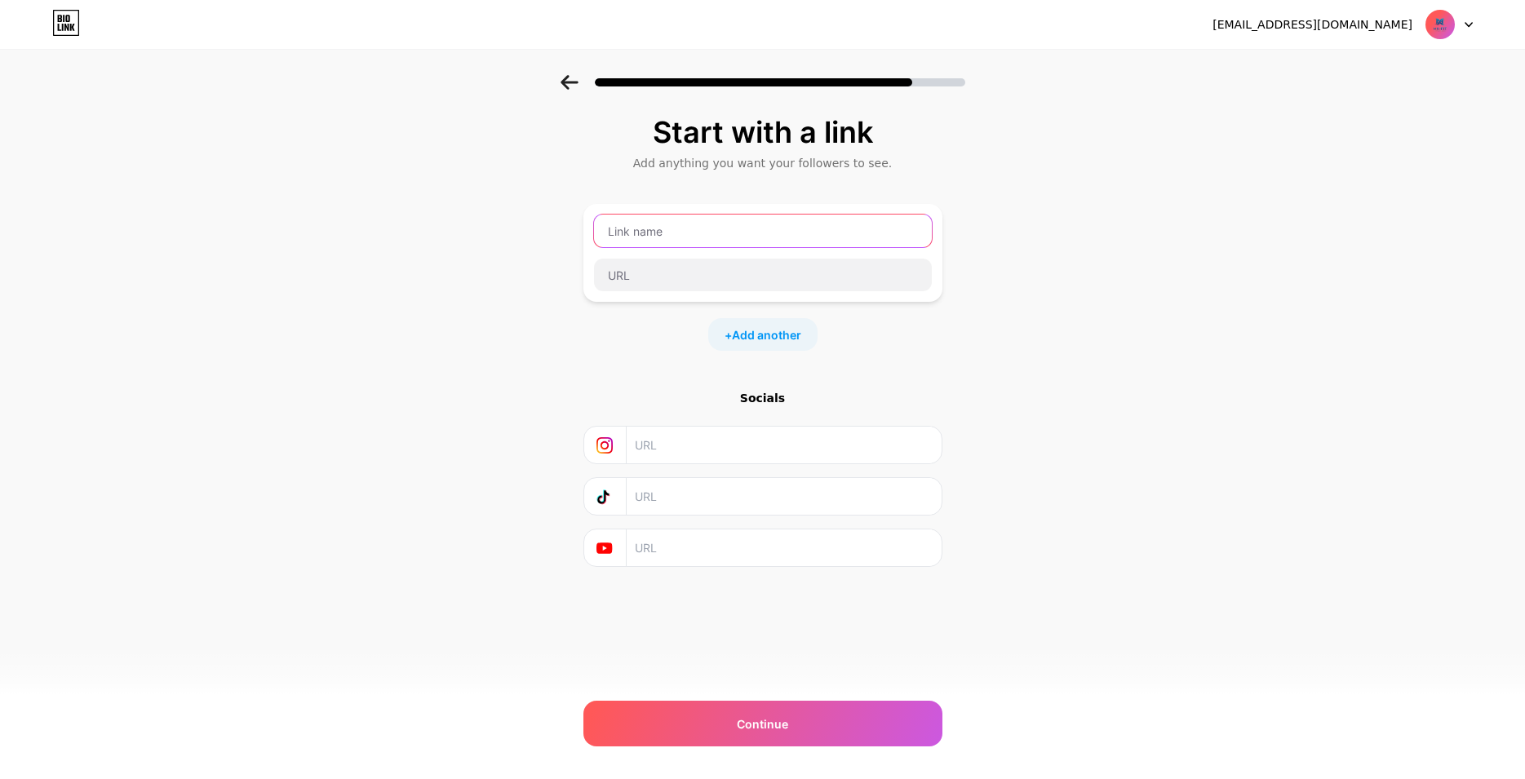
click at [662, 225] on input "text" at bounding box center [763, 231] width 338 height 33
click at [717, 226] on input "text" at bounding box center [763, 231] width 338 height 33
paste input "[URL][DOMAIN_NAME]"
type input "[URL][DOMAIN_NAME]"
drag, startPoint x: 744, startPoint y: 220, endPoint x: 532, endPoint y: 233, distance: 211.8
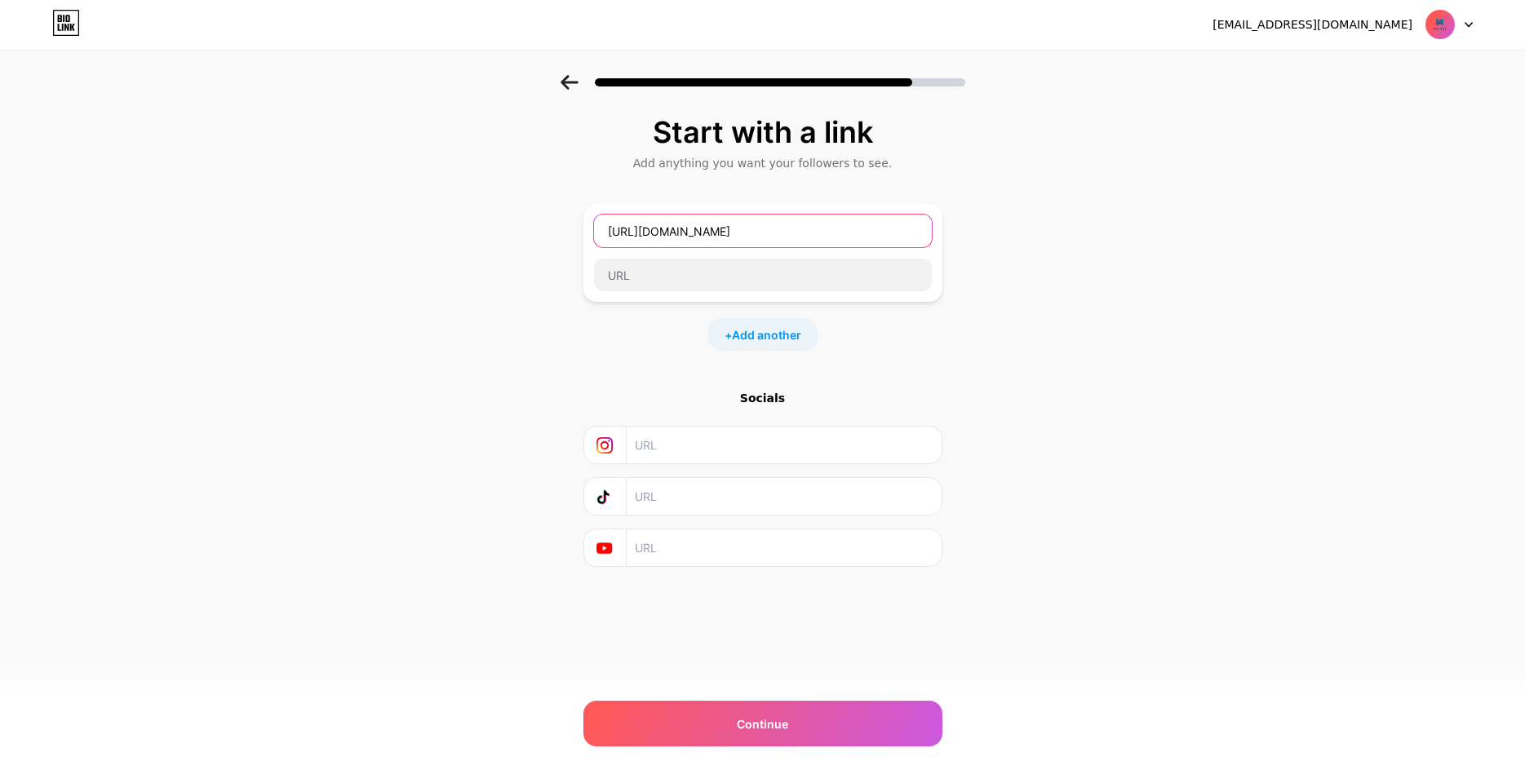
click at [594, 233] on input "[URL][DOMAIN_NAME]" at bounding box center [763, 231] width 338 height 33
click at [708, 246] on input "text" at bounding box center [763, 231] width 338 height 33
paste input "[URL][DOMAIN_NAME]"
type input "[URL][DOMAIN_NAME]"
click at [694, 273] on input "text" at bounding box center [763, 275] width 338 height 33
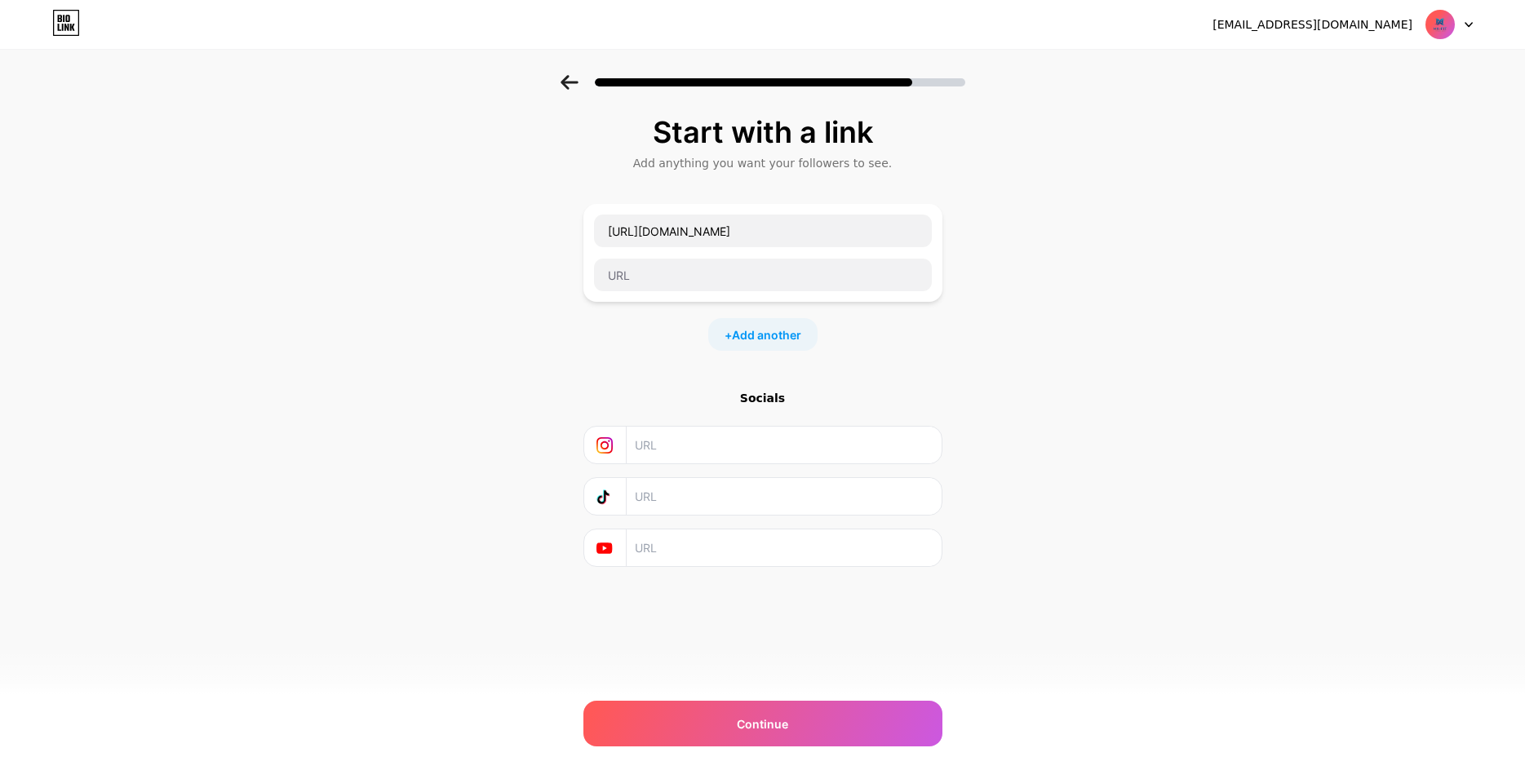
click at [739, 132] on div "Start with a link" at bounding box center [763, 132] width 343 height 33
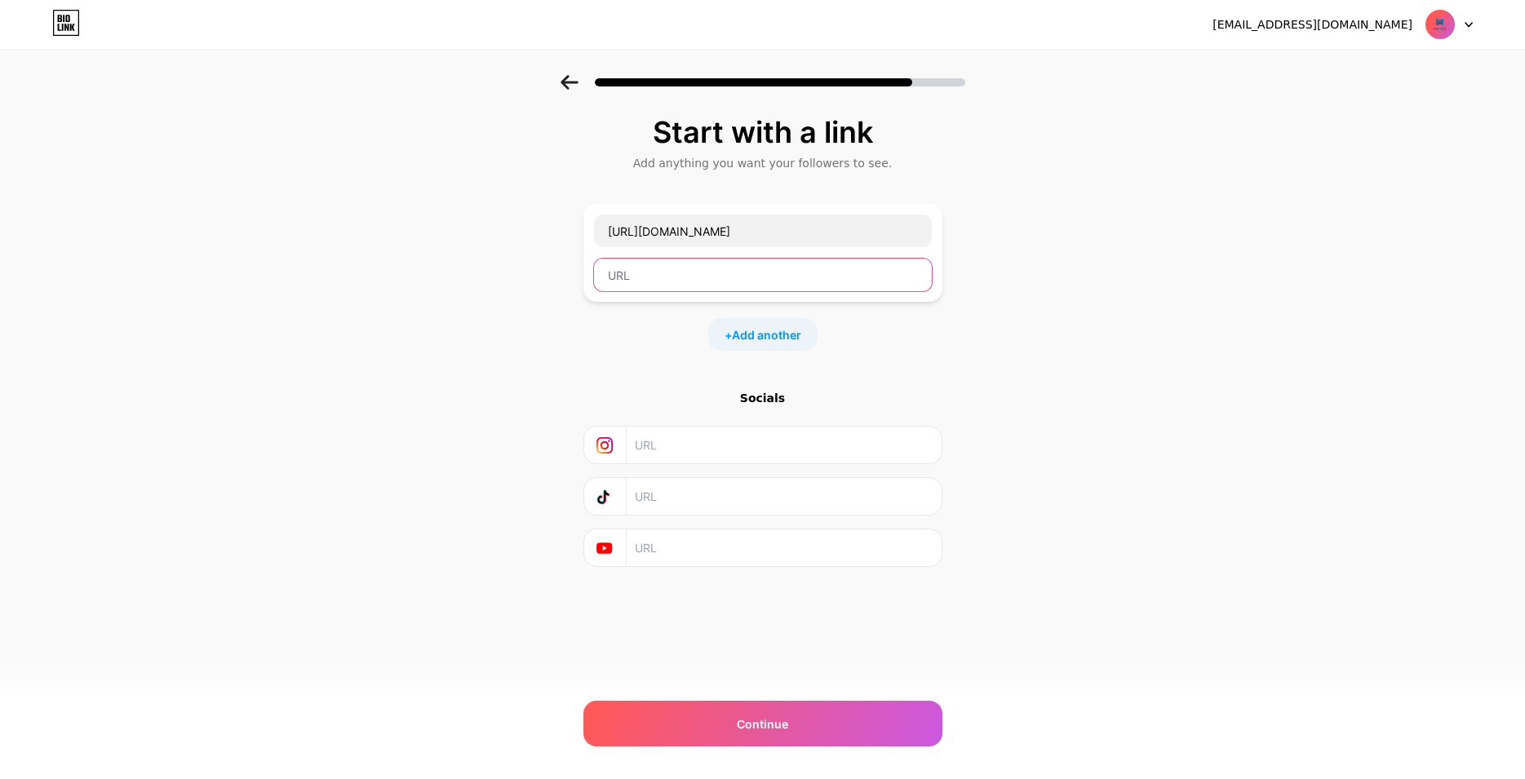
click at [720, 269] on input "text" at bounding box center [763, 275] width 338 height 33
type input "ة"
paste input "Start with a link"
drag, startPoint x: 744, startPoint y: 230, endPoint x: 570, endPoint y: 246, distance: 174.5
click at [594, 246] on input "[URL][DOMAIN_NAME]" at bounding box center [763, 231] width 338 height 33
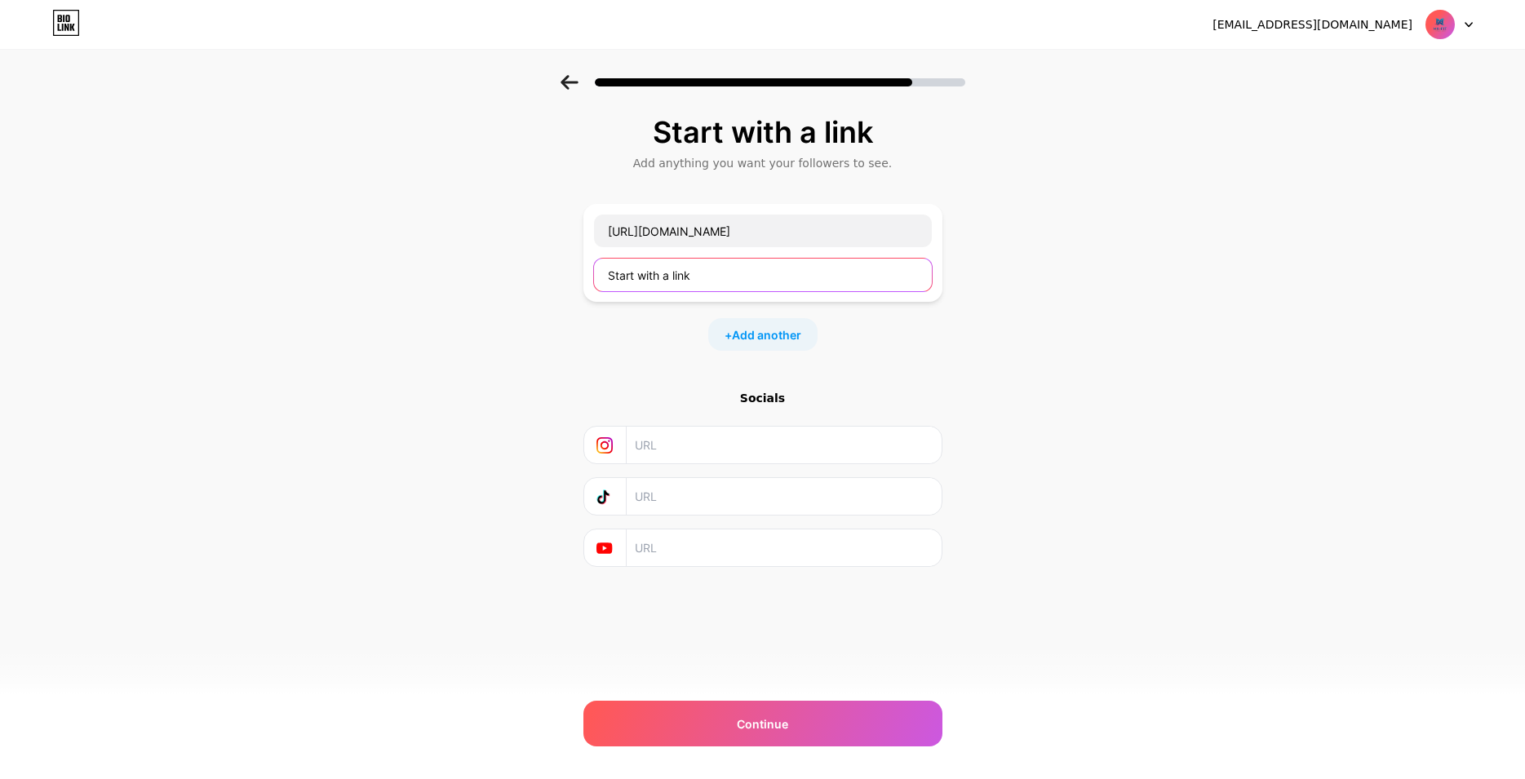
click at [615, 281] on input "Start with a link" at bounding box center [763, 275] width 338 height 33
paste input "[URL][DOMAIN_NAME]"
drag, startPoint x: 685, startPoint y: 275, endPoint x: 646, endPoint y: 275, distance: 38.4
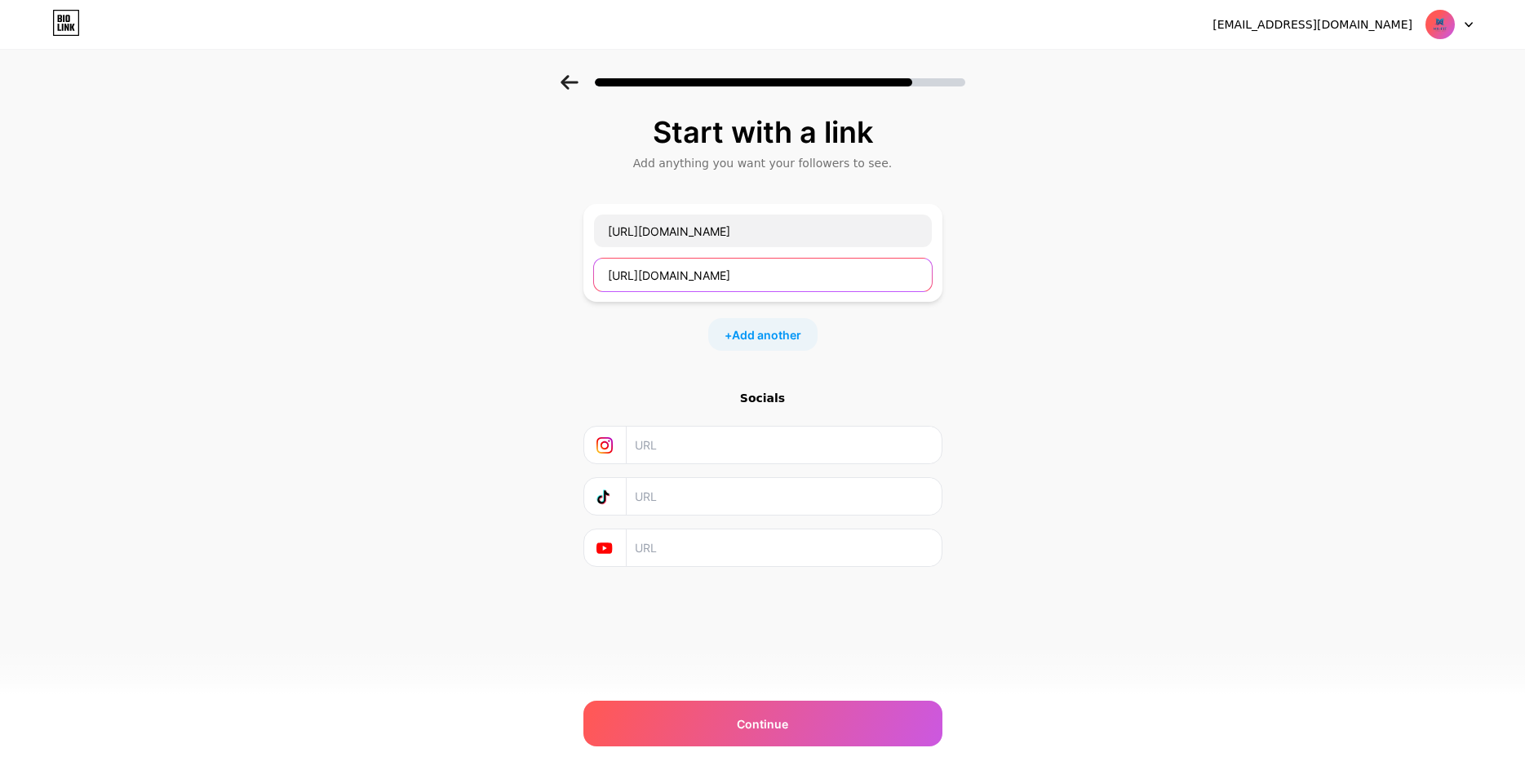
click at [646, 275] on input "[URL][DOMAIN_NAME]" at bounding box center [763, 275] width 338 height 33
drag, startPoint x: 683, startPoint y: 278, endPoint x: 859, endPoint y: 315, distance: 180.3
click at [859, 291] on input "[URL]" at bounding box center [763, 275] width 338 height 33
type input "[URL]"
click at [699, 539] on input "text" at bounding box center [783, 548] width 296 height 37
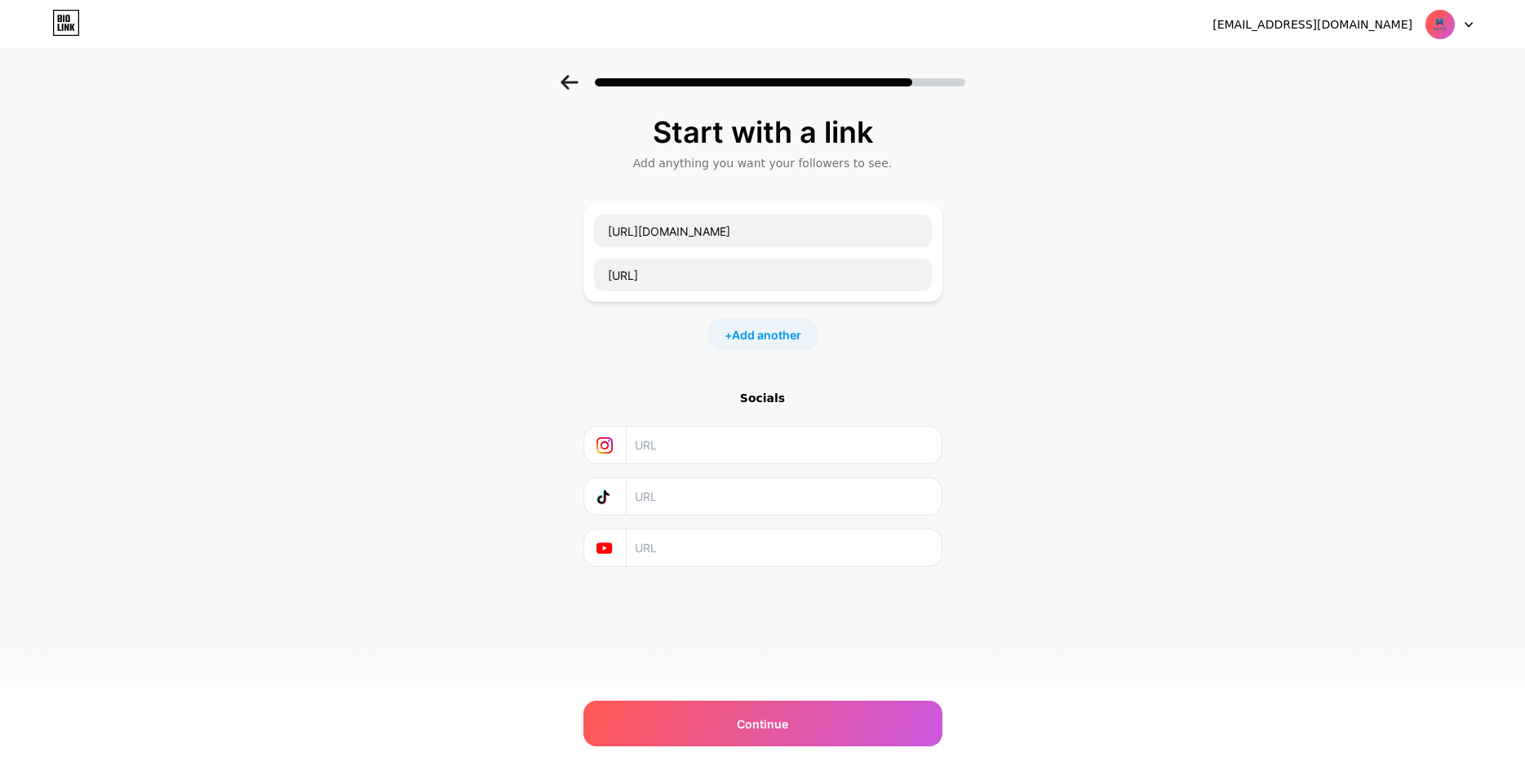
paste input "[URL][DOMAIN_NAME]"
type input "[URL][DOMAIN_NAME]"
click at [691, 451] on input "text" at bounding box center [783, 445] width 296 height 37
paste input "[URL][DOMAIN_NAME]"
type input "[URL][DOMAIN_NAME]"
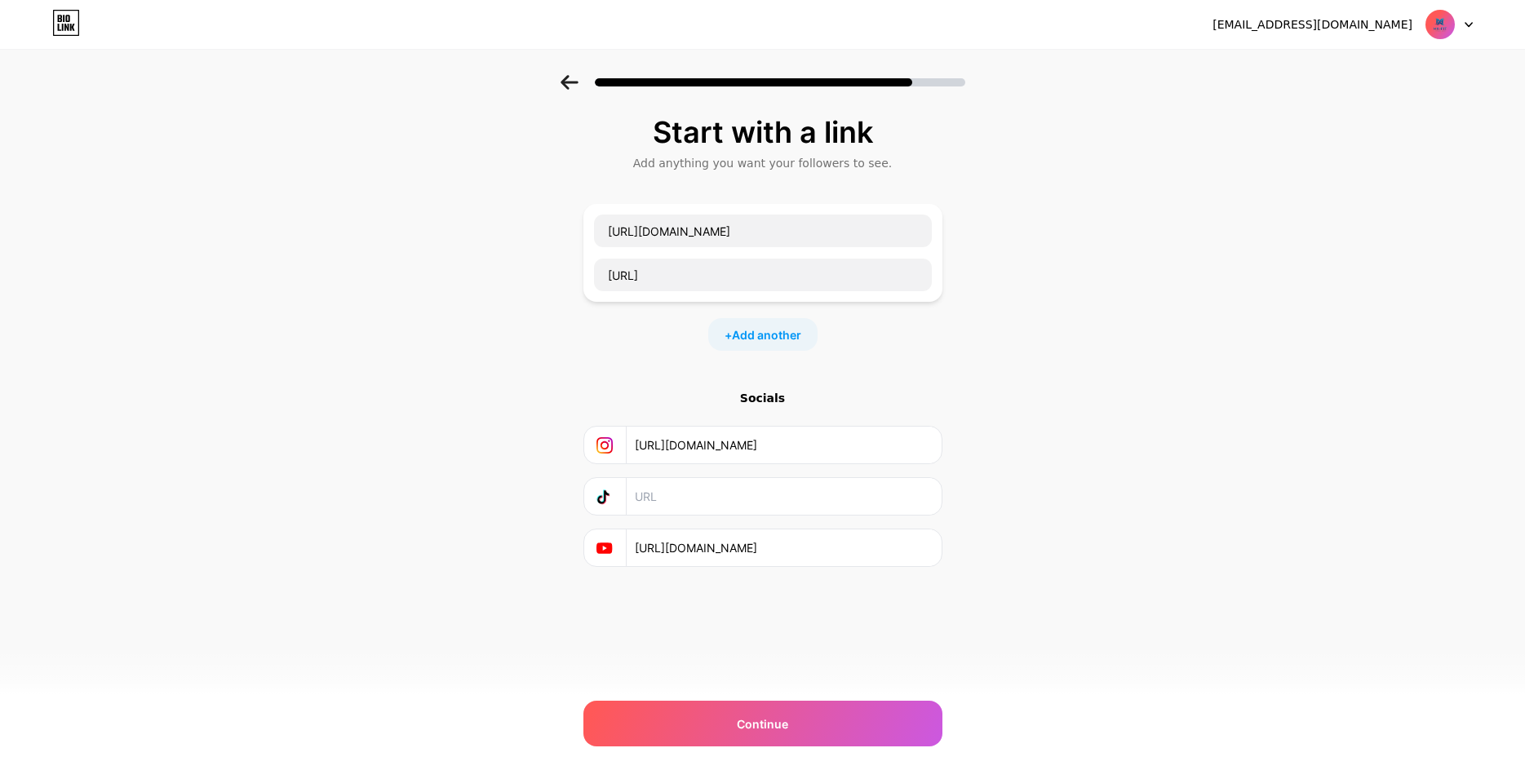
click at [696, 507] on input "text" at bounding box center [783, 496] width 296 height 37
paste input "[URL][DOMAIN_NAME]"
type input "[URL][DOMAIN_NAME]"
click at [759, 332] on span "Add another" at bounding box center [766, 334] width 69 height 17
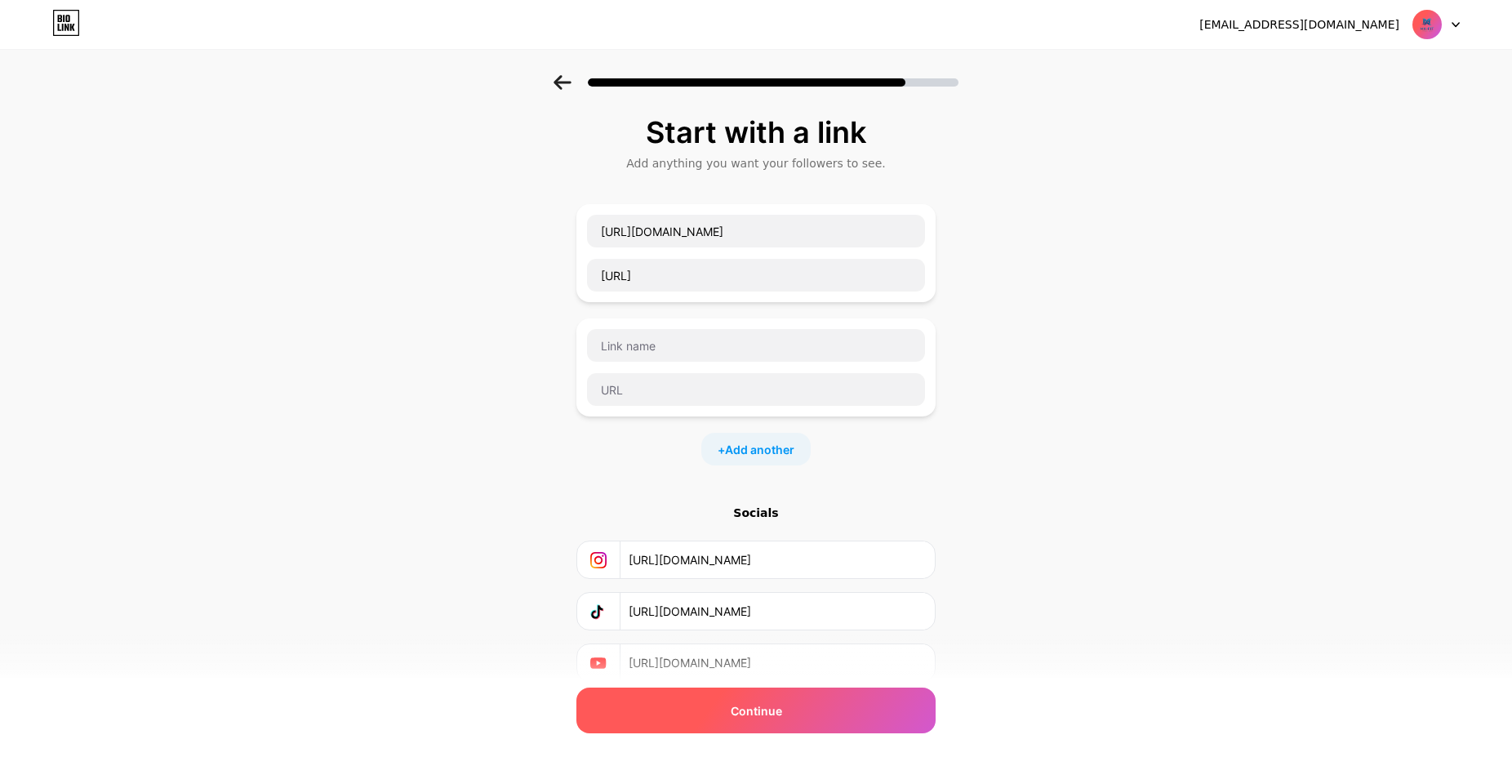
click at [776, 718] on span "Continue" at bounding box center [755, 710] width 51 height 17
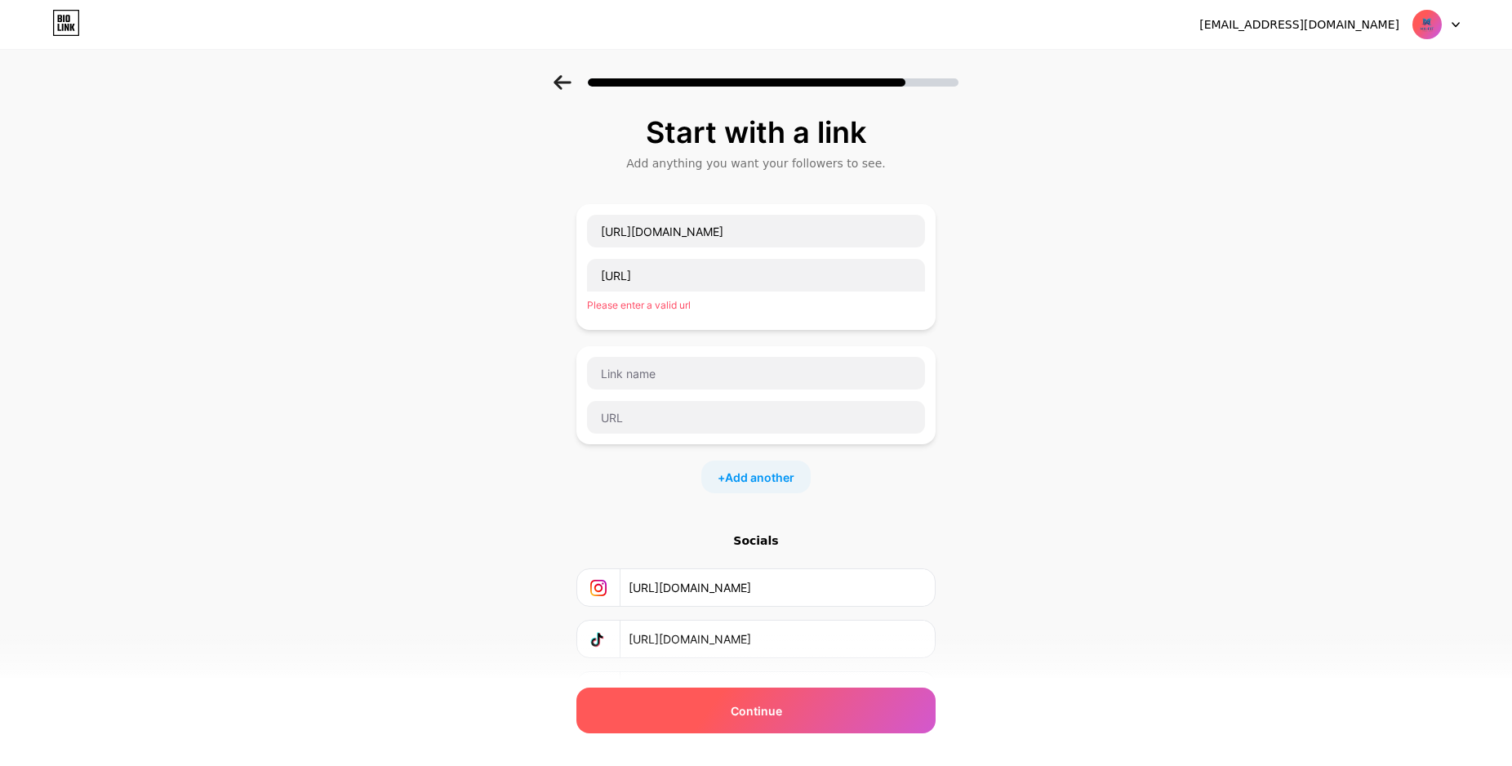
click at [776, 718] on span "Continue" at bounding box center [755, 710] width 51 height 17
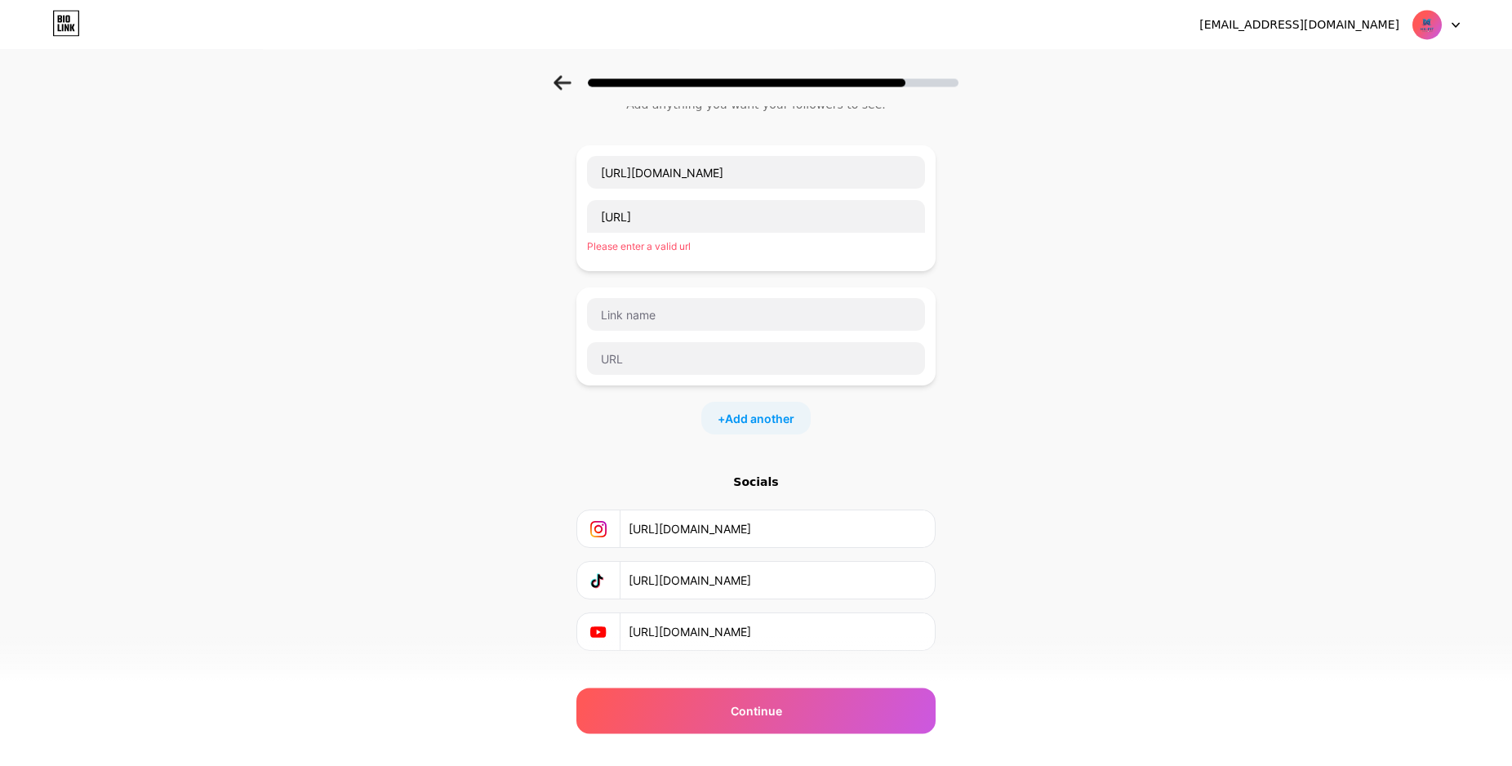
scroll to position [91, 0]
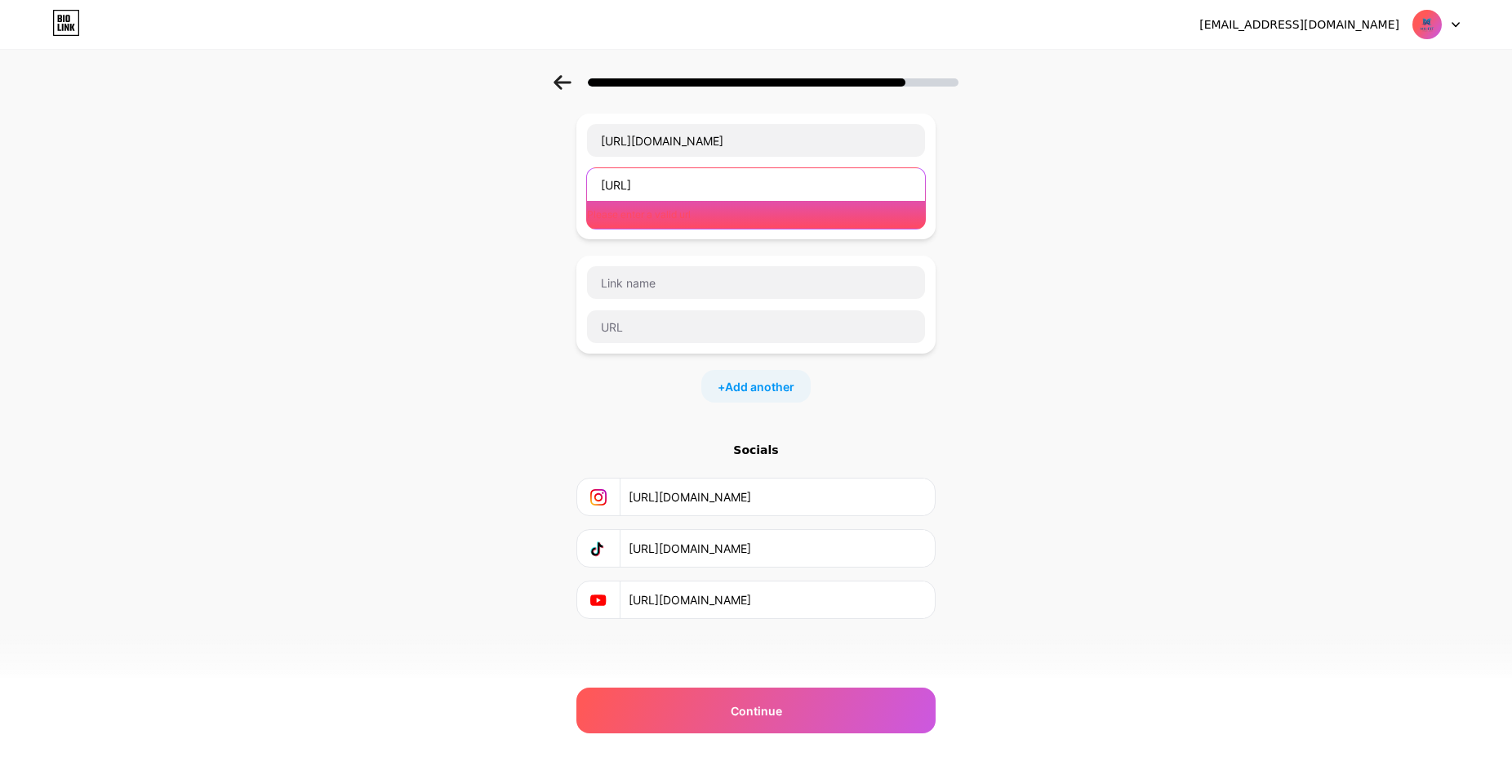
click at [709, 180] on input "[URL]" at bounding box center [756, 184] width 338 height 33
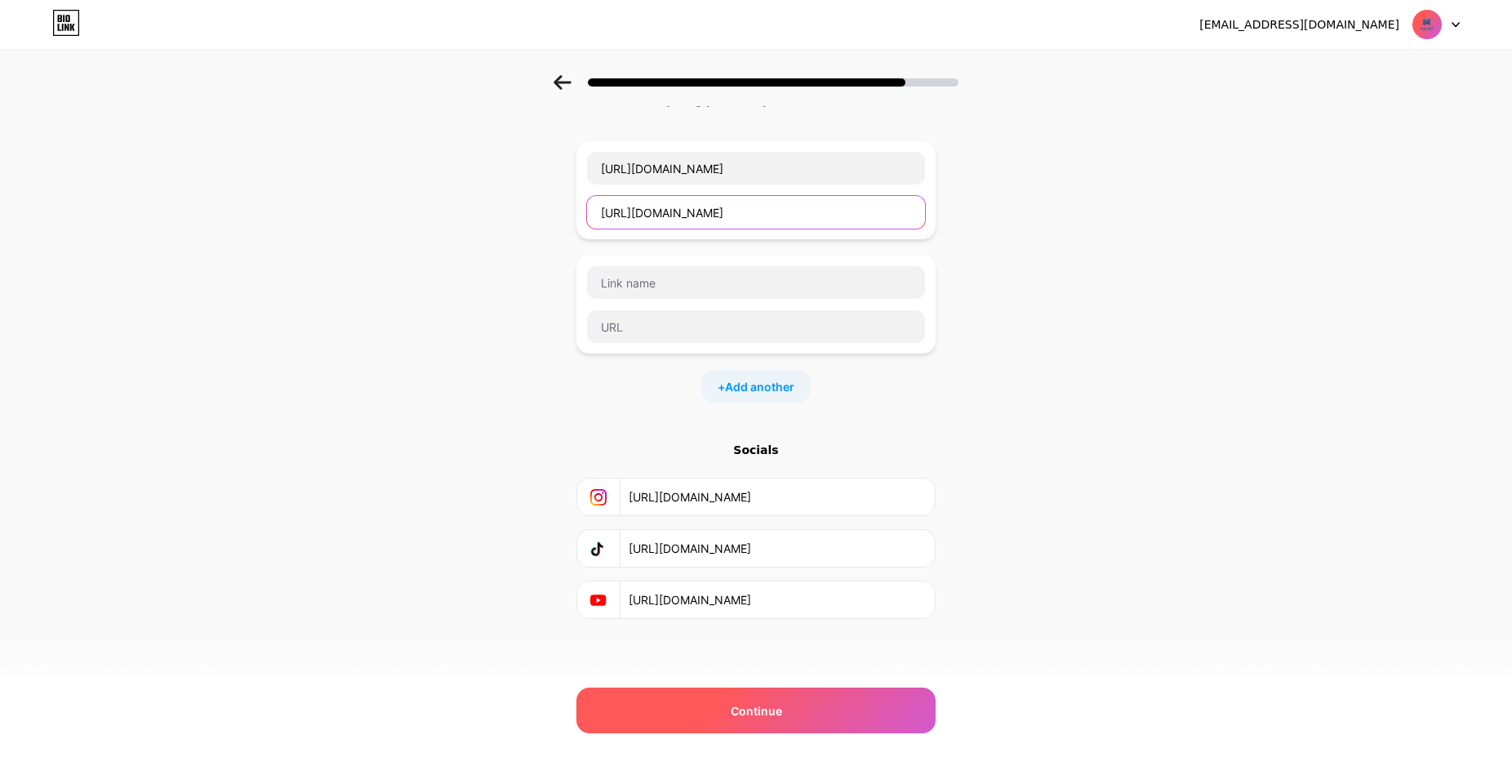
type input "[URL][DOMAIN_NAME]"
click at [780, 711] on span "Continue" at bounding box center [755, 710] width 51 height 17
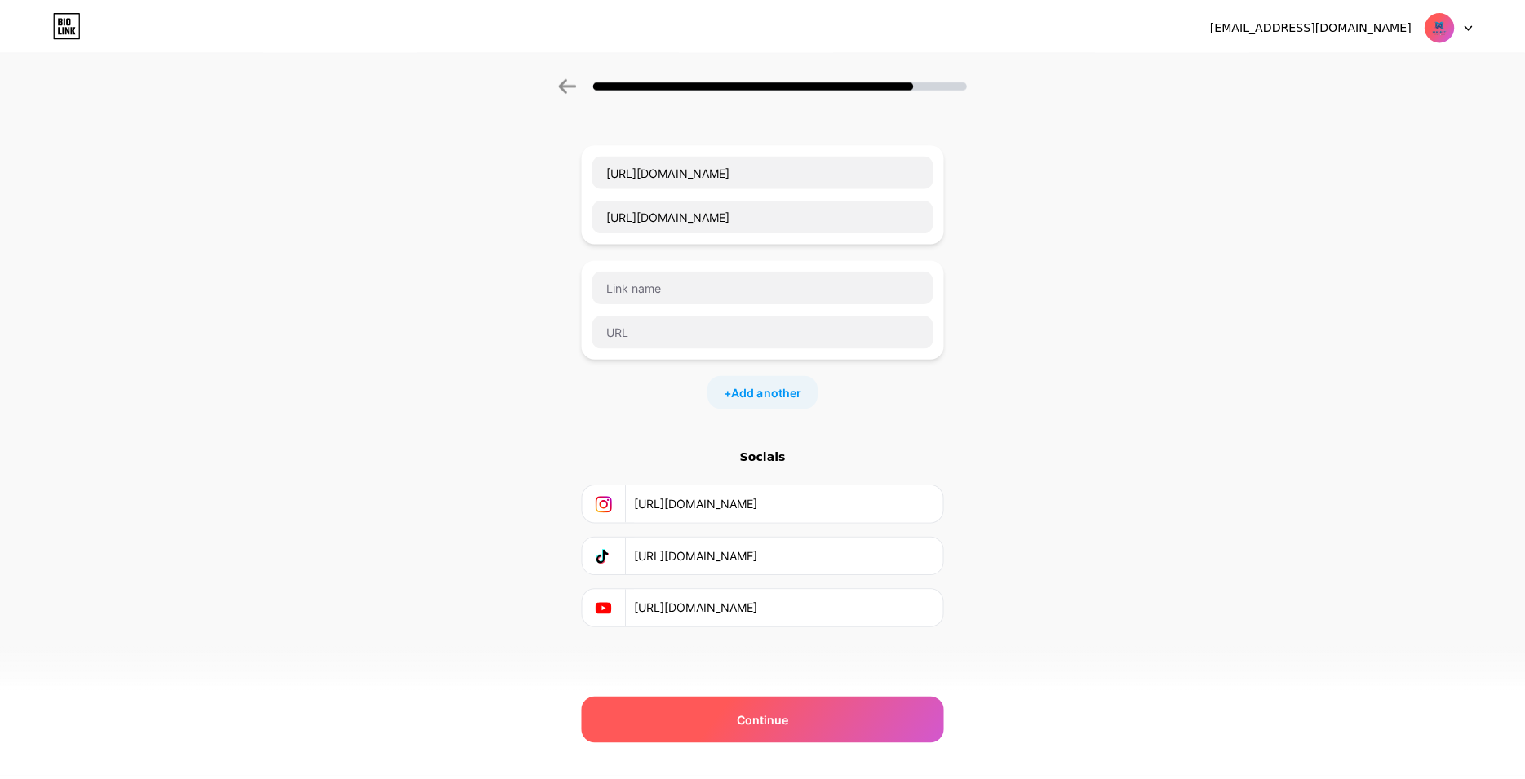
scroll to position [0, 0]
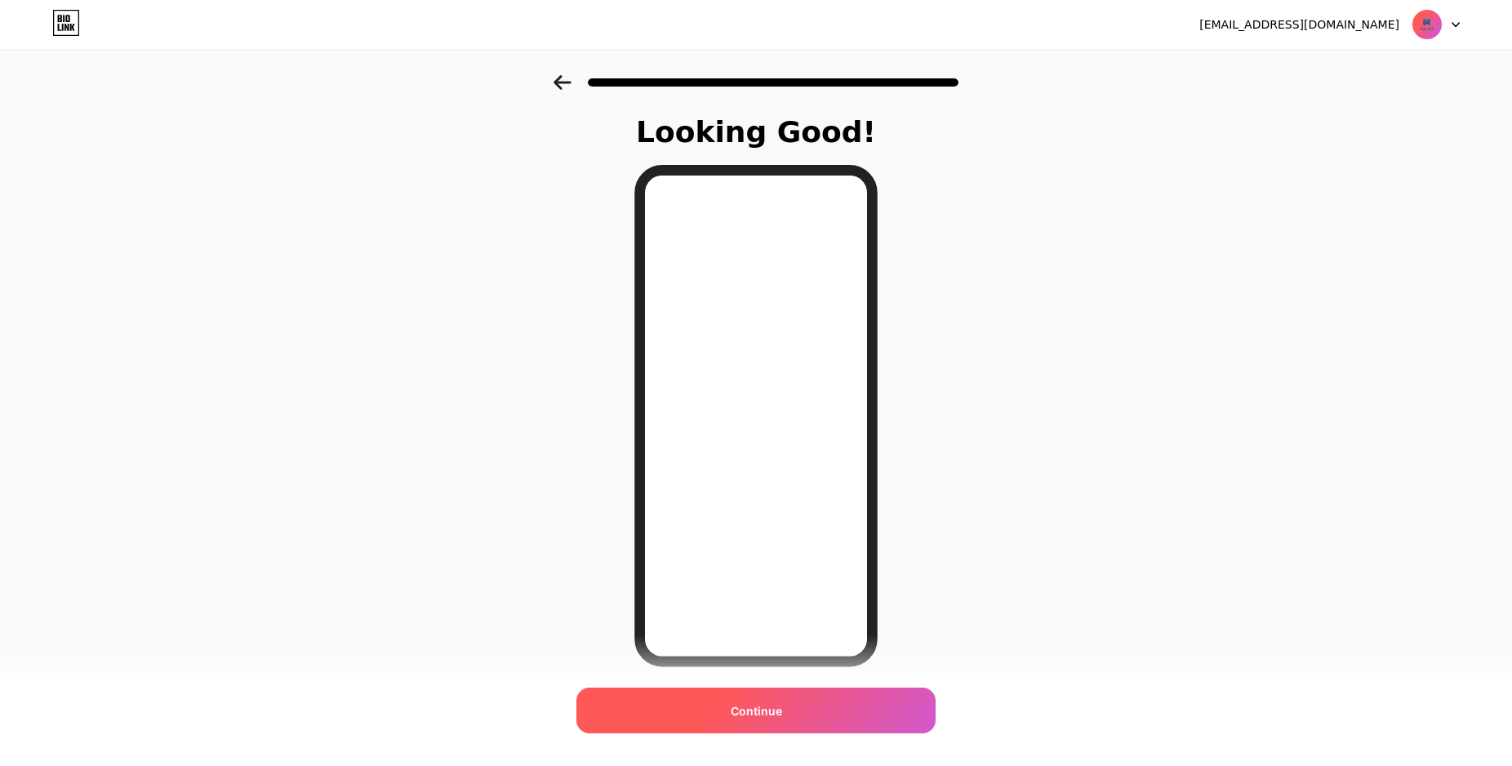
click at [750, 711] on span "Continue" at bounding box center [755, 710] width 51 height 17
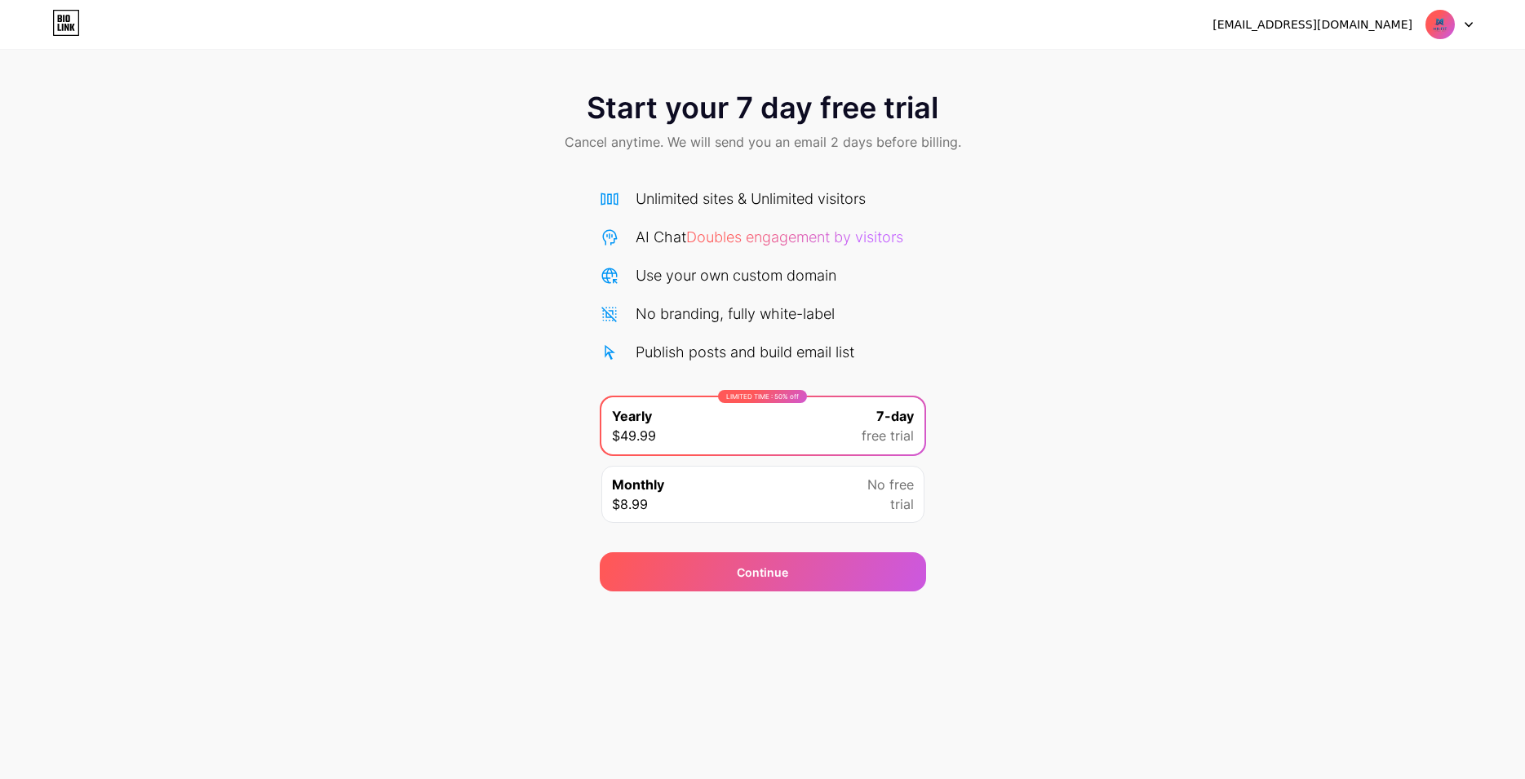
click at [829, 95] on span "Start your 7 day free trial" at bounding box center [763, 107] width 352 height 33
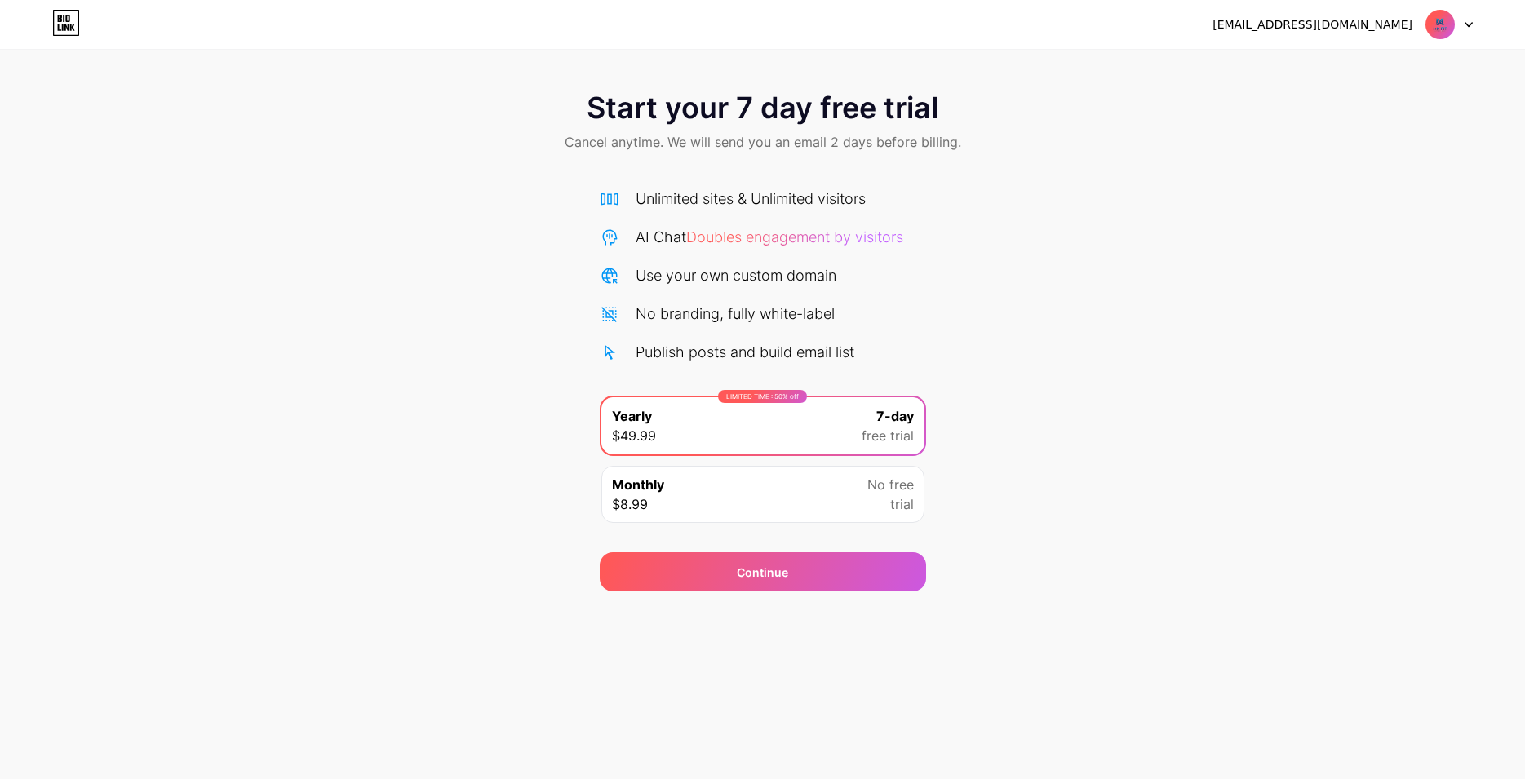
click at [1206, 340] on div "Start your 7 day free trial Cancel anytime. We will send you an email 2 days be…" at bounding box center [762, 333] width 1525 height 517
click at [653, 192] on div "Unlimited sites & Unlimited visitors" at bounding box center [751, 199] width 230 height 22
click at [759, 112] on span "Start your 7 day free trial" at bounding box center [763, 107] width 352 height 33
